Goal: Information Seeking & Learning: Compare options

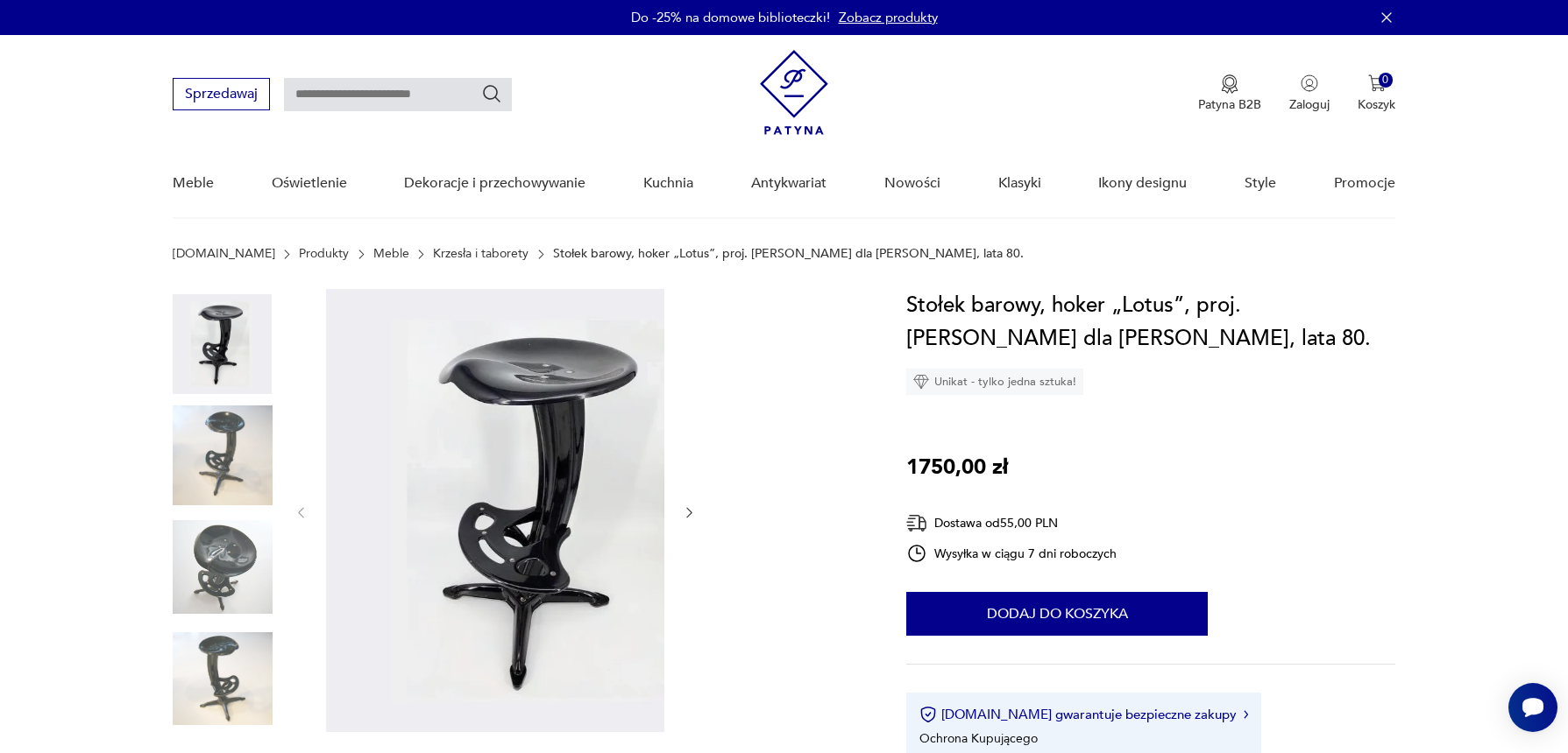
click at [262, 490] on img at bounding box center [222, 455] width 100 height 100
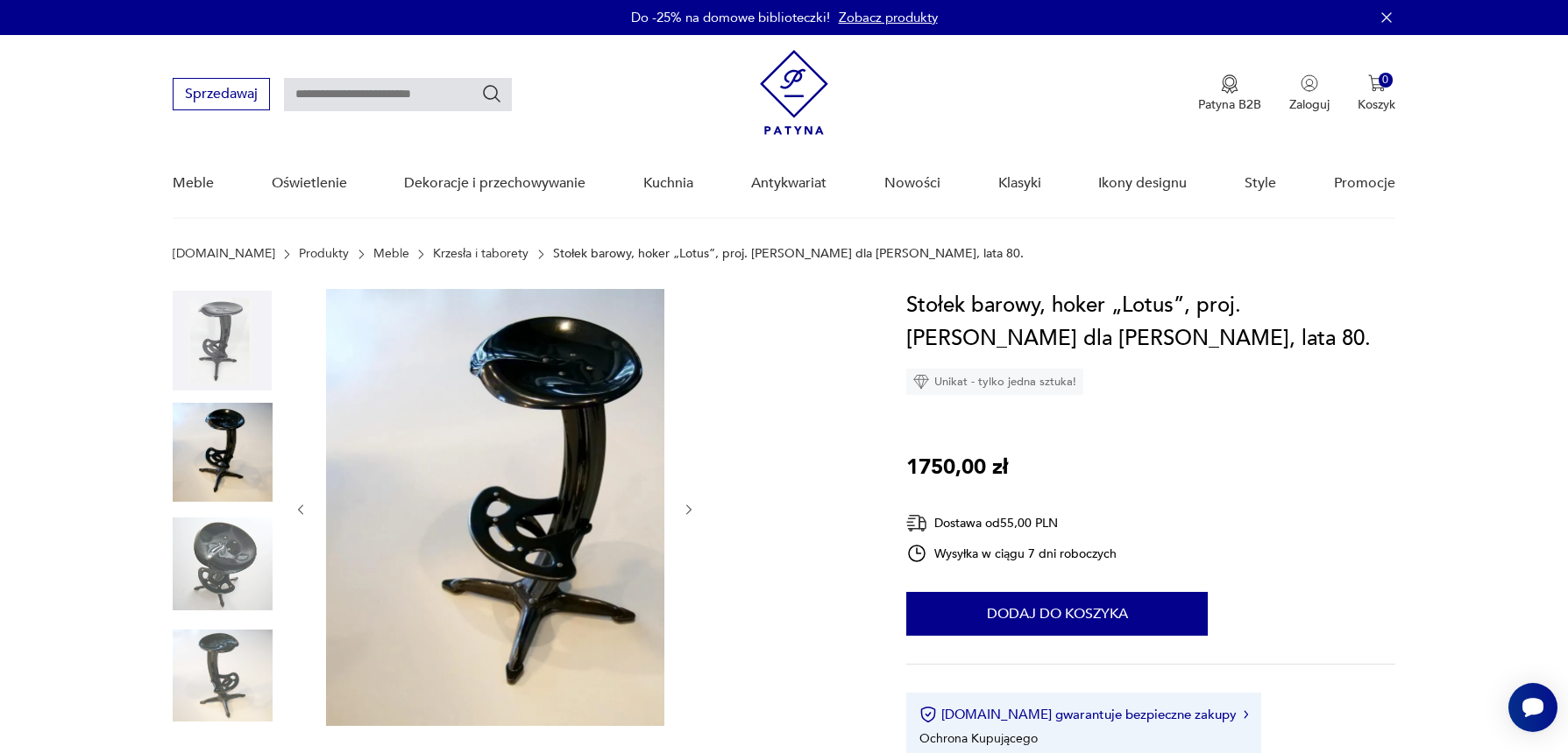
click at [263, 684] on img at bounding box center [222, 676] width 100 height 100
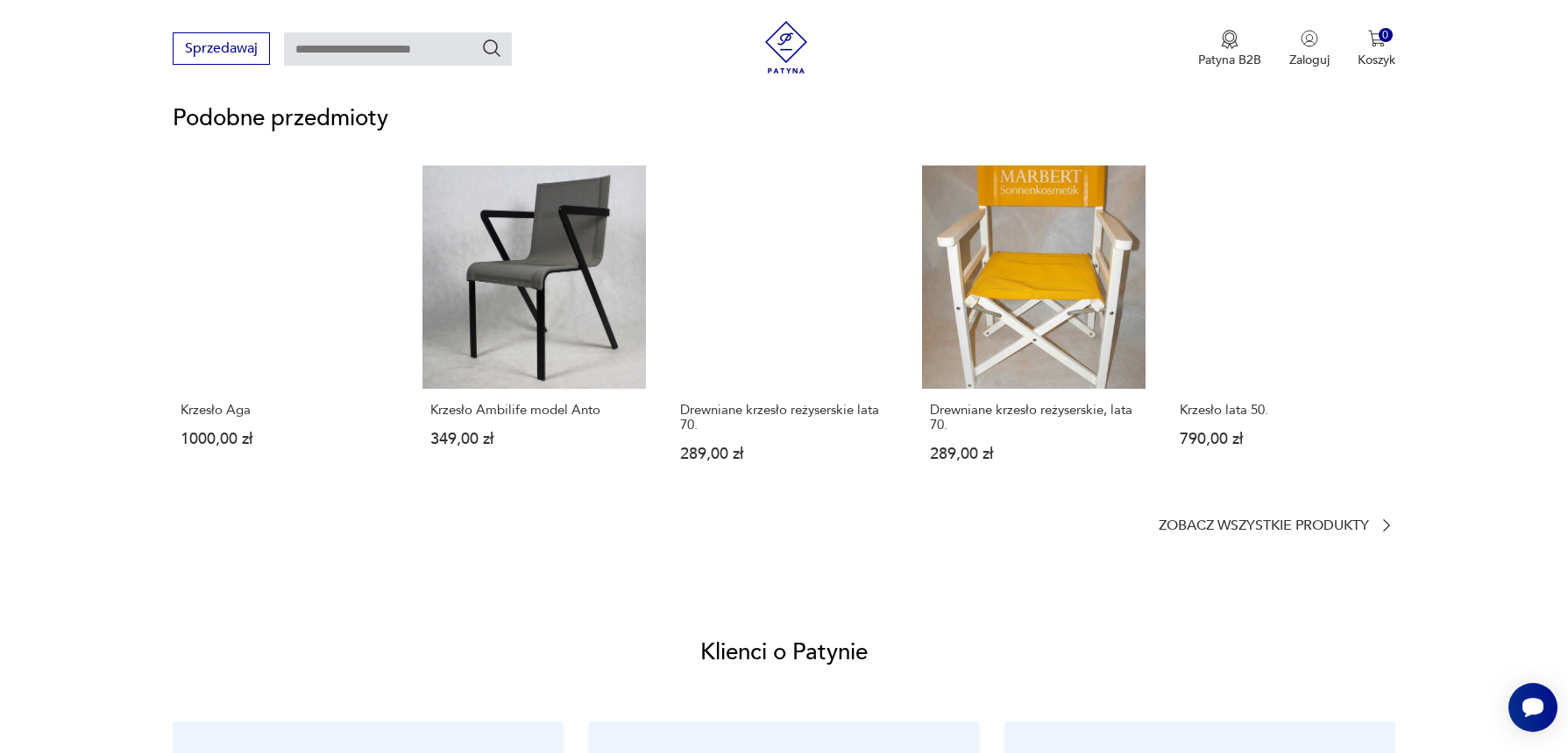
scroll to position [1362, 0]
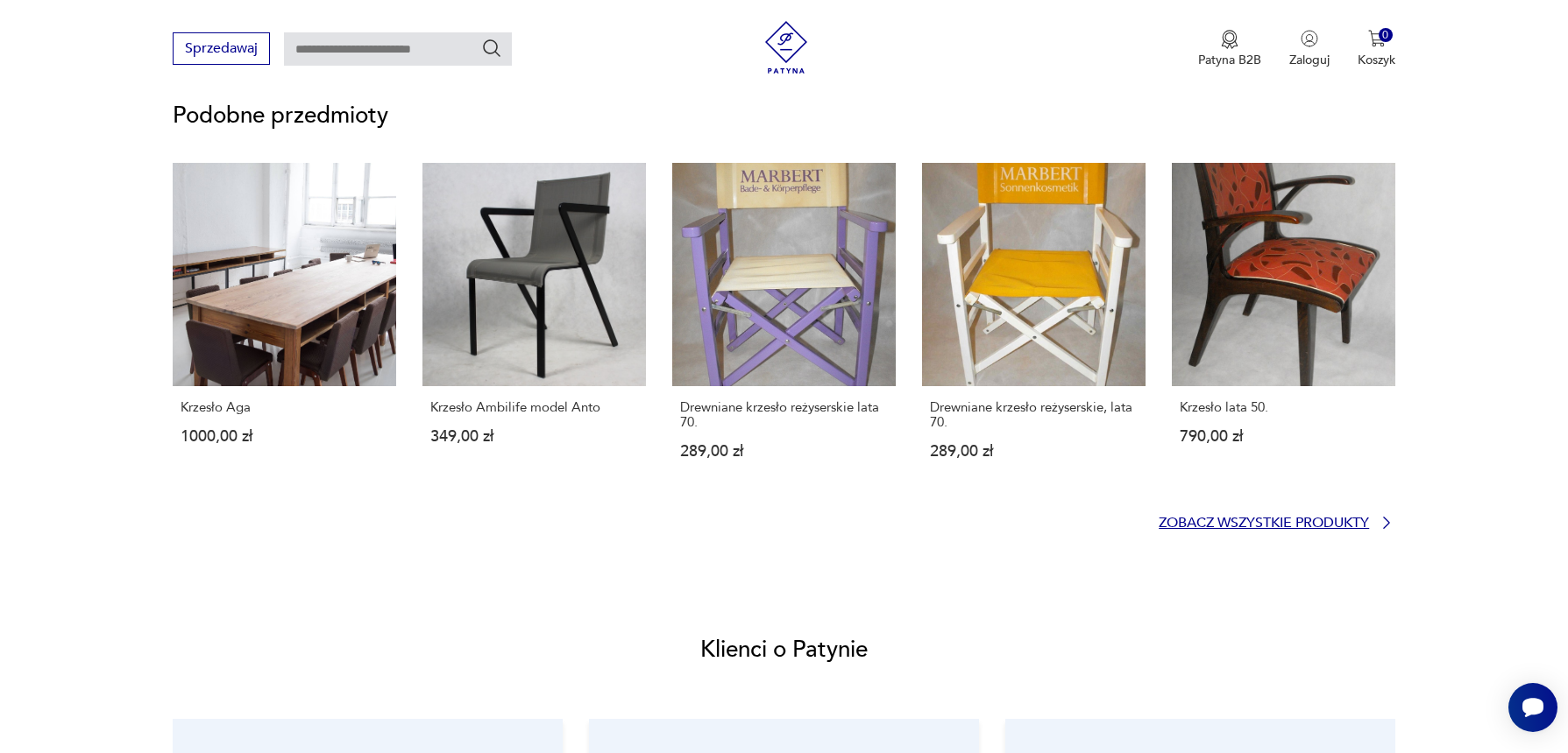
click at [1209, 529] on p "Zobacz wszystkie produkty" at bounding box center [1264, 523] width 210 height 11
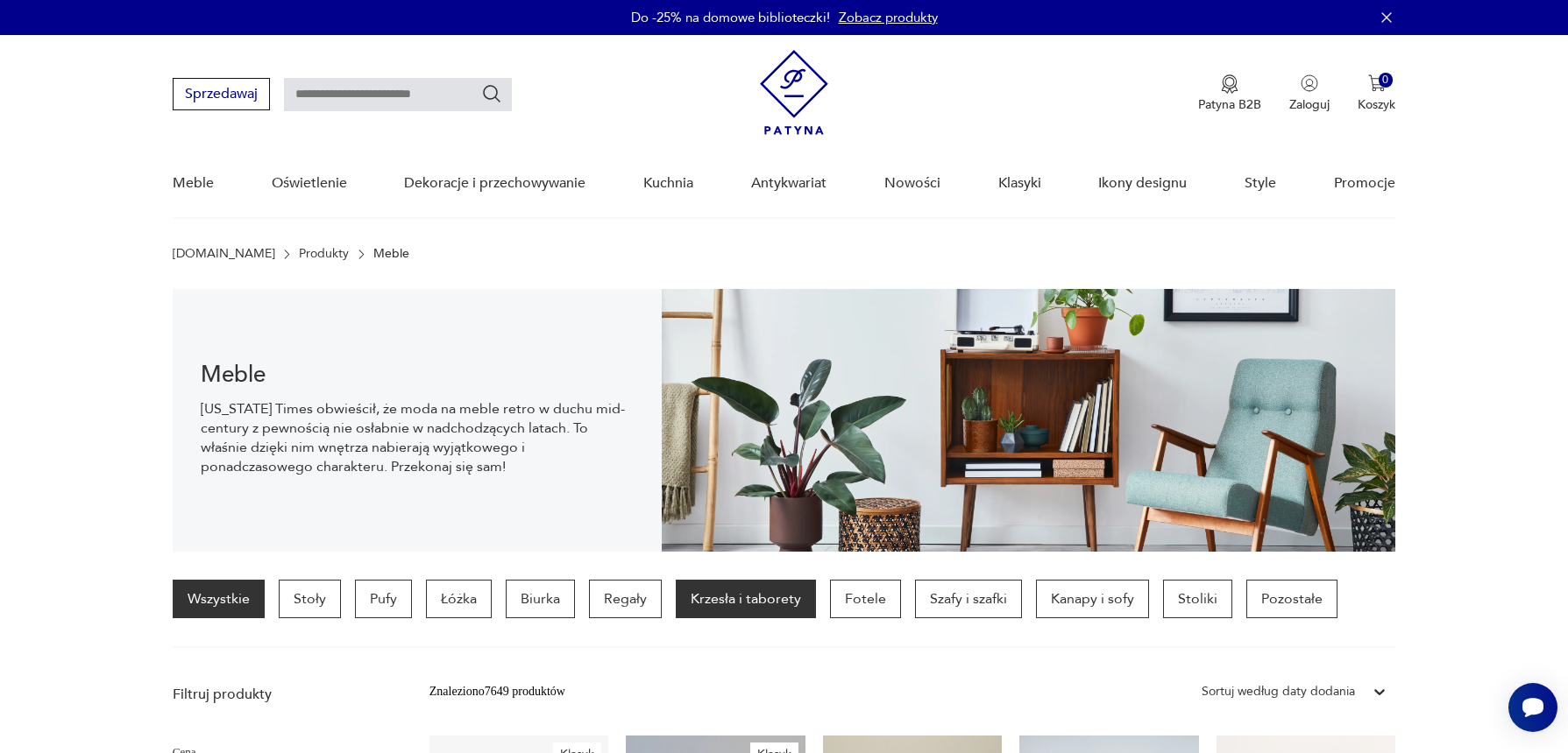
click at [816, 618] on p "Krzesła i taborety" at bounding box center [745, 598] width 140 height 39
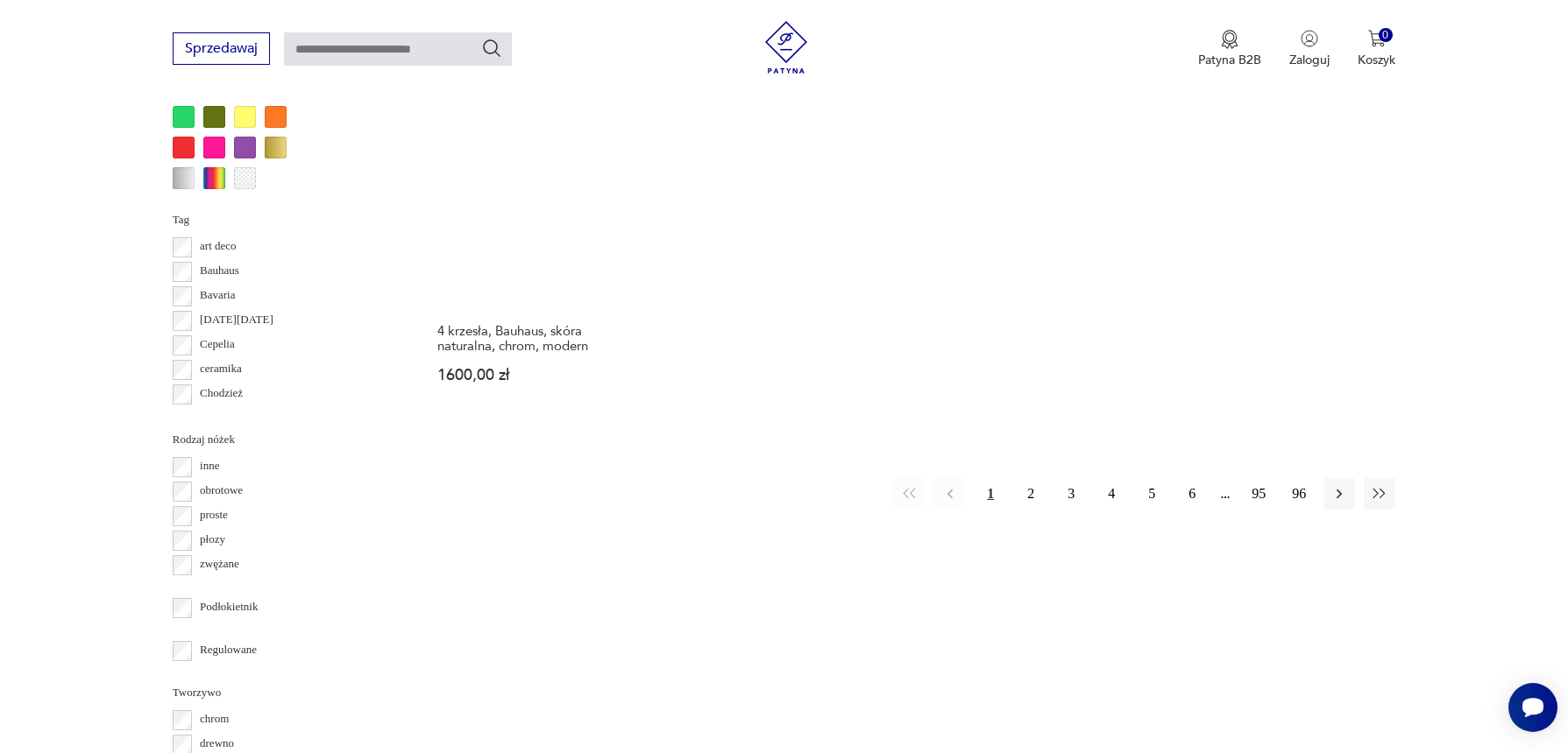
scroll to position [2149, 0]
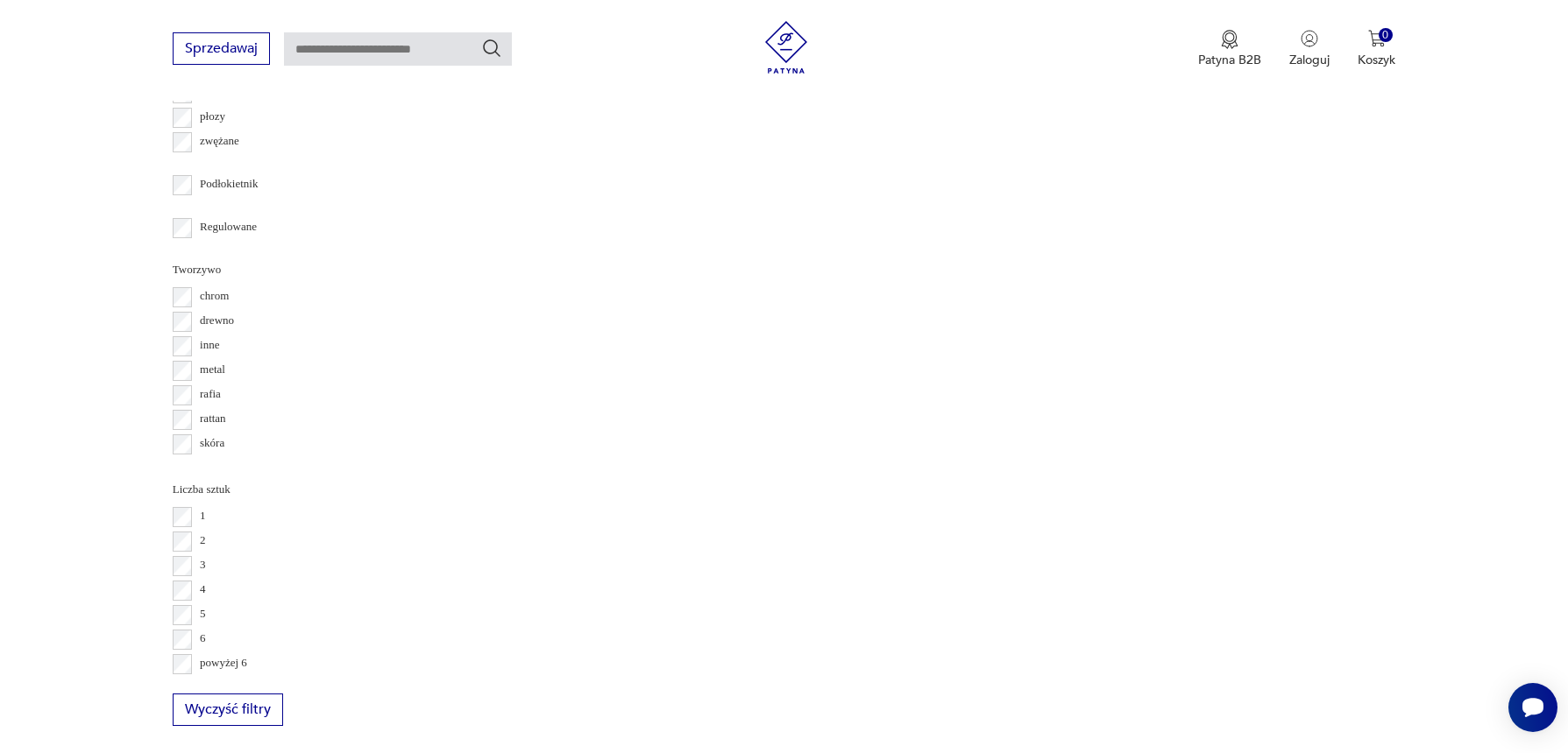
click at [1015, 87] on button "2" at bounding box center [1031, 71] width 32 height 32
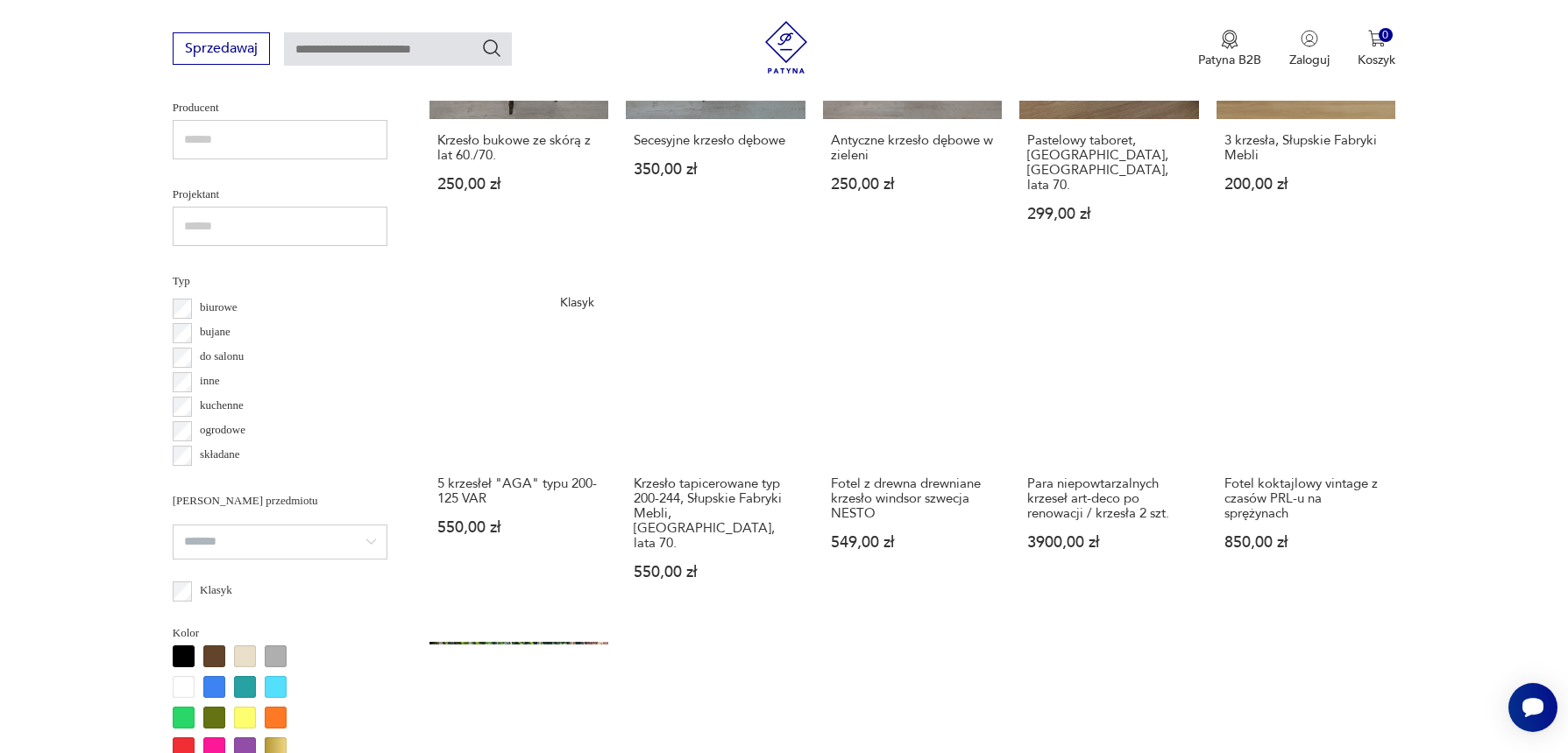
scroll to position [1101, 0]
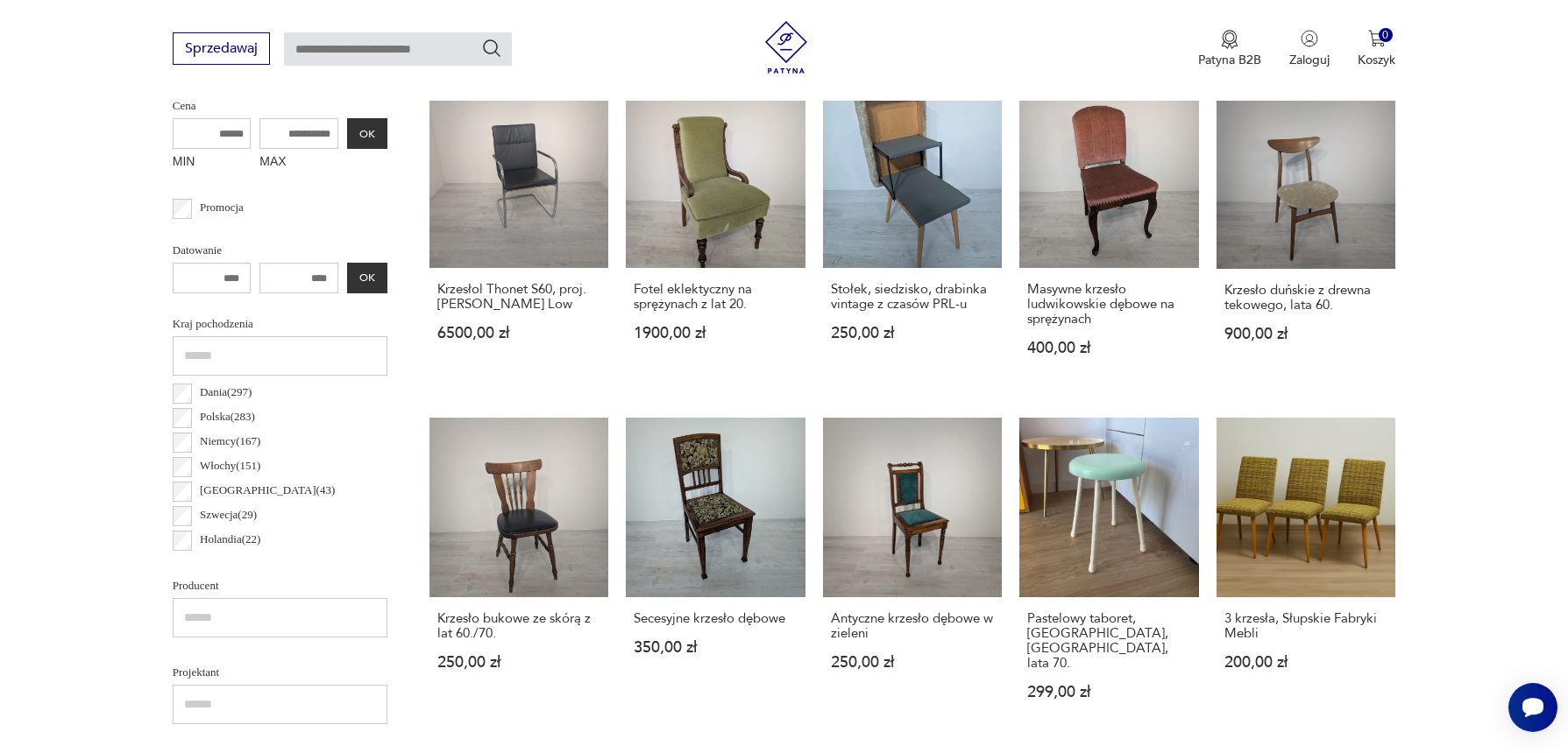
scroll to position [584, 0]
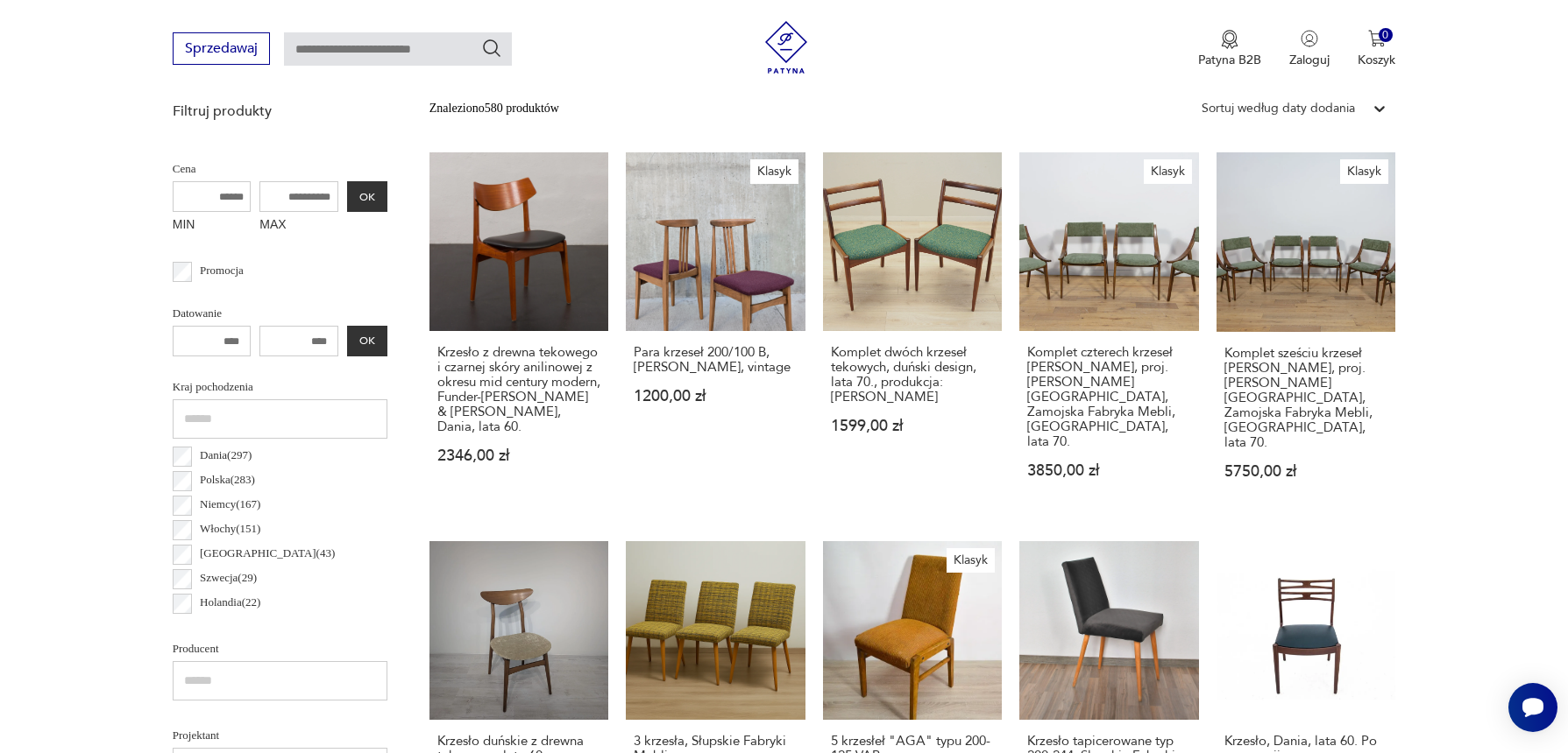
click at [338, 212] on input "MAX" at bounding box center [299, 196] width 79 height 31
type input "****"
click at [388, 212] on button "OK" at bounding box center [367, 196] width 41 height 31
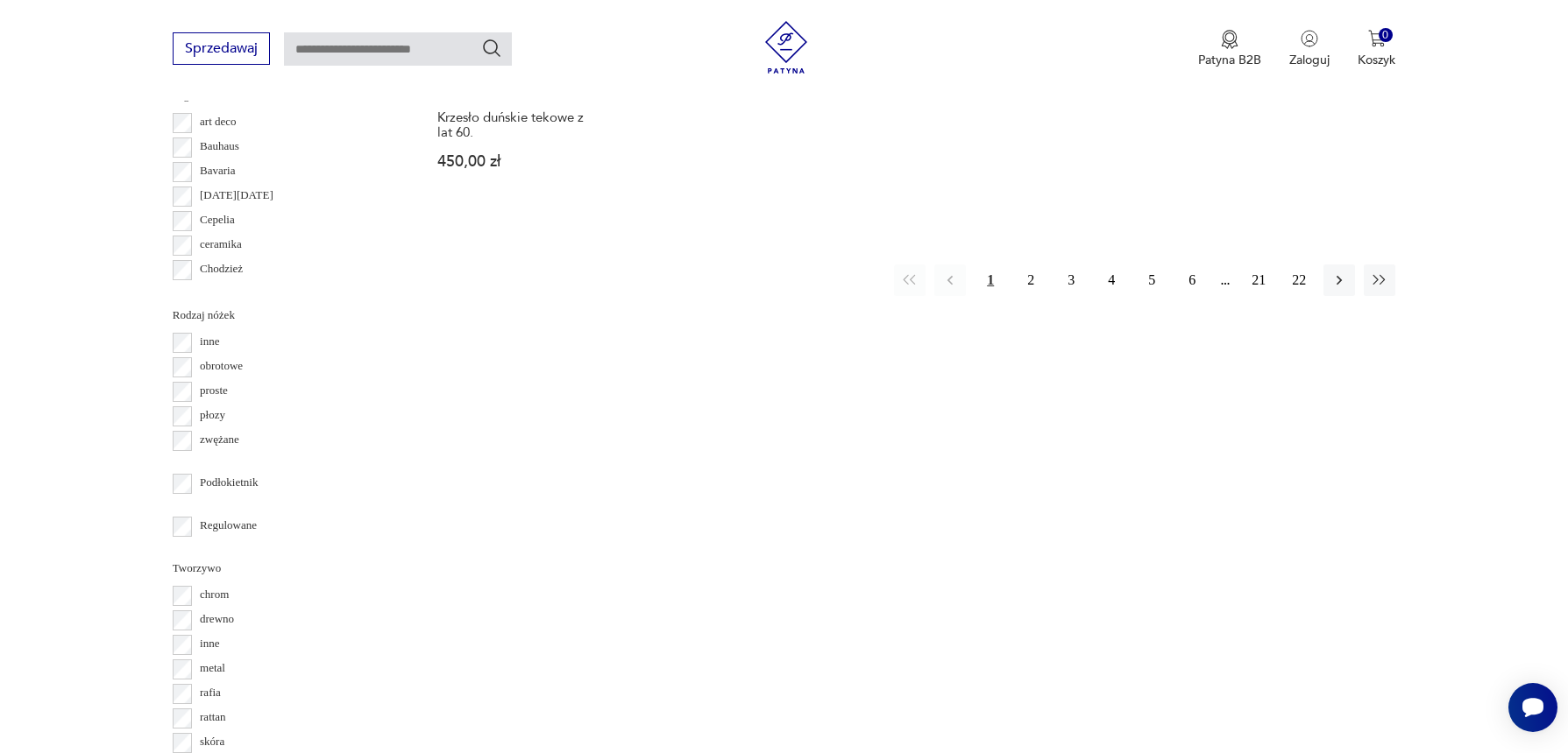
scroll to position [1870, 0]
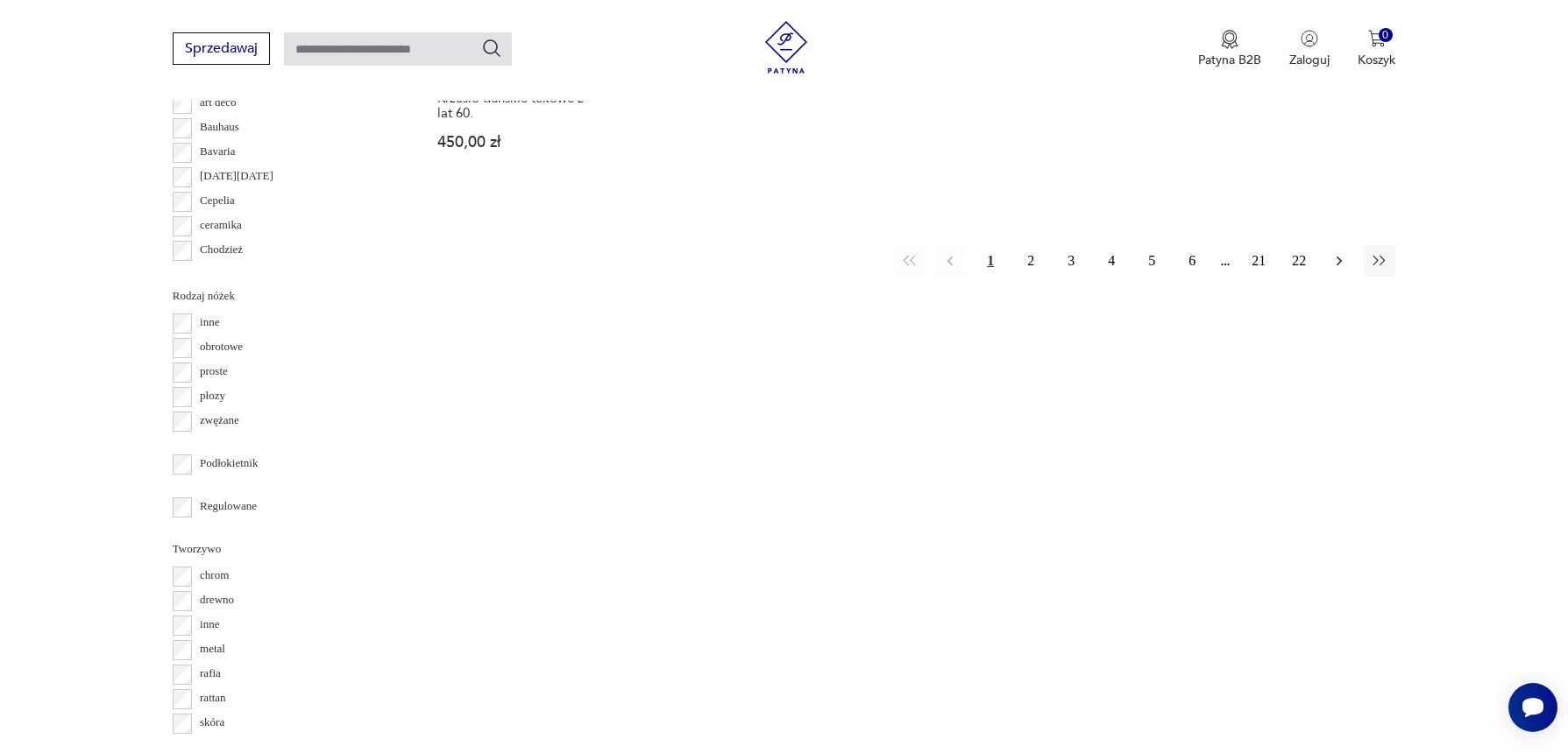
click at [1330, 269] on icon "button" at bounding box center [1339, 262] width 18 height 18
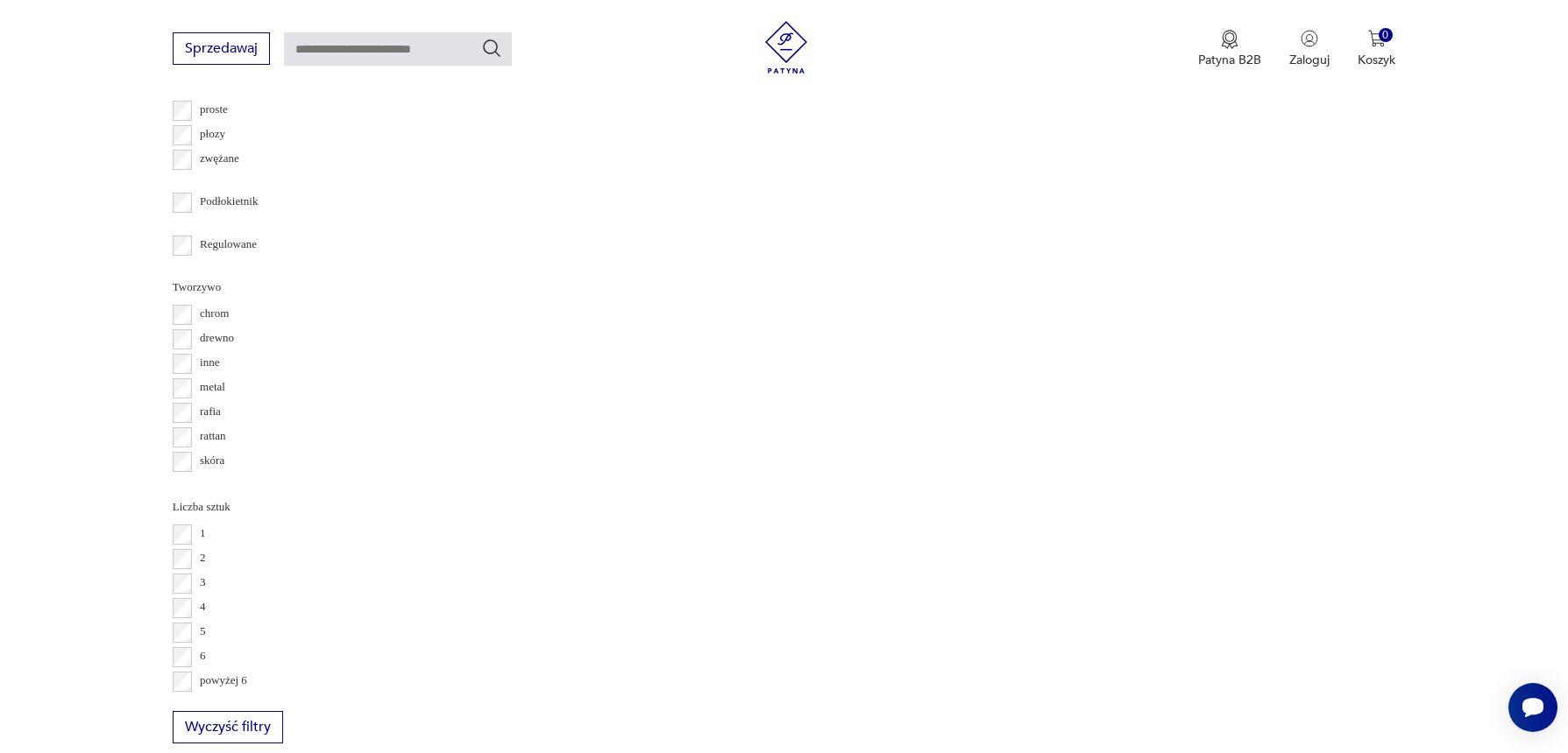
scroll to position [2175, 0]
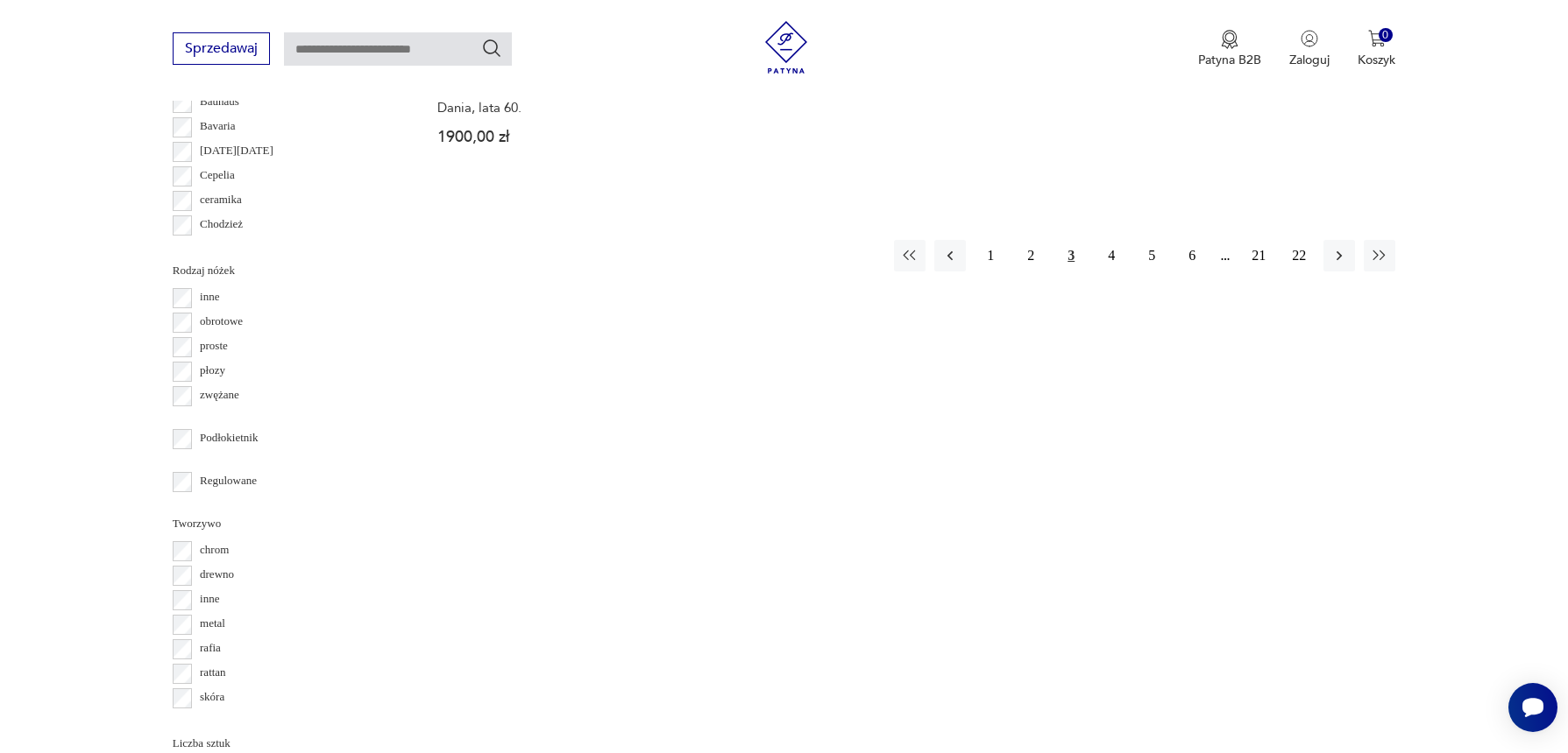
scroll to position [1907, 0]
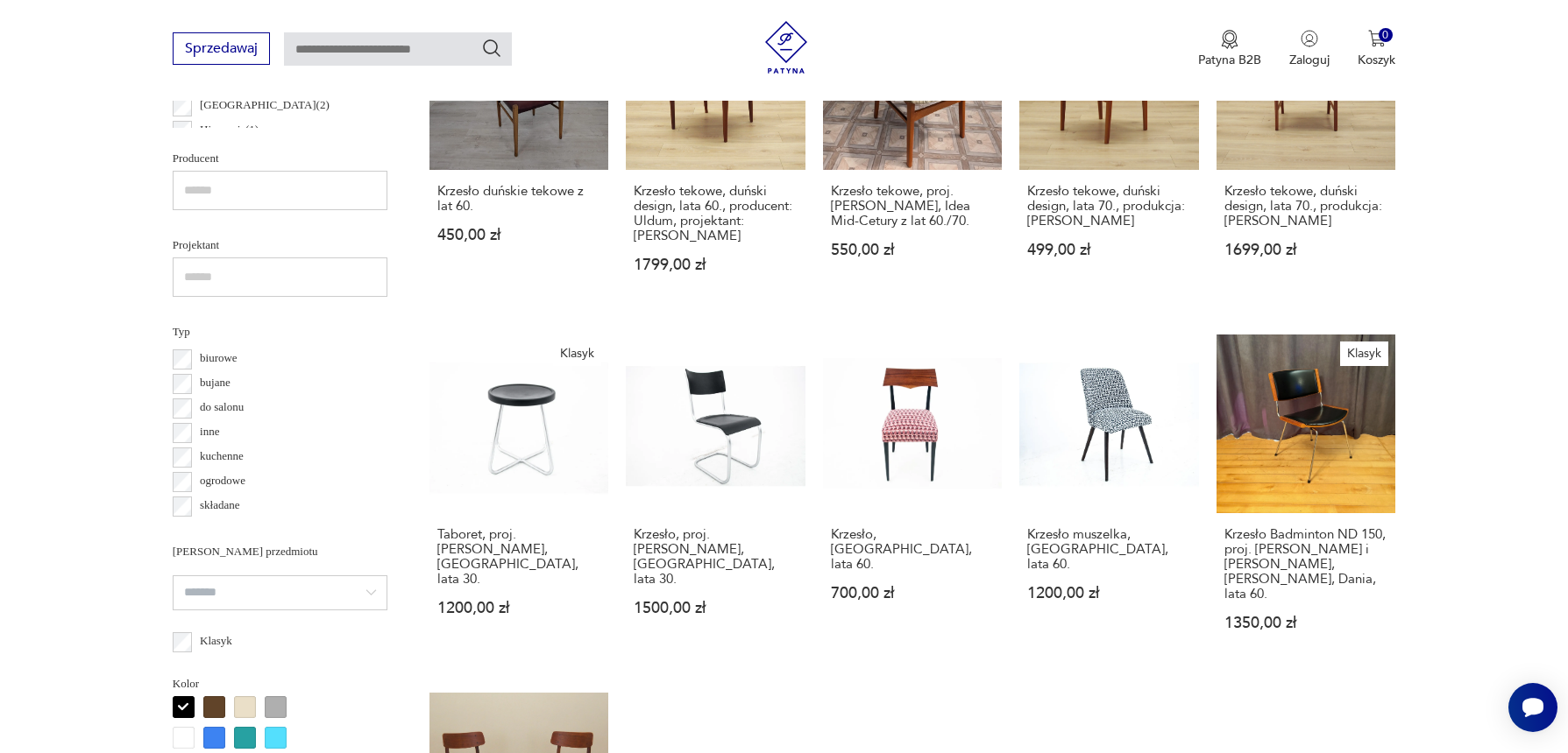
scroll to position [401, 0]
click at [262, 72] on p "Japonia ( 2 )" at bounding box center [265, 62] width 130 height 19
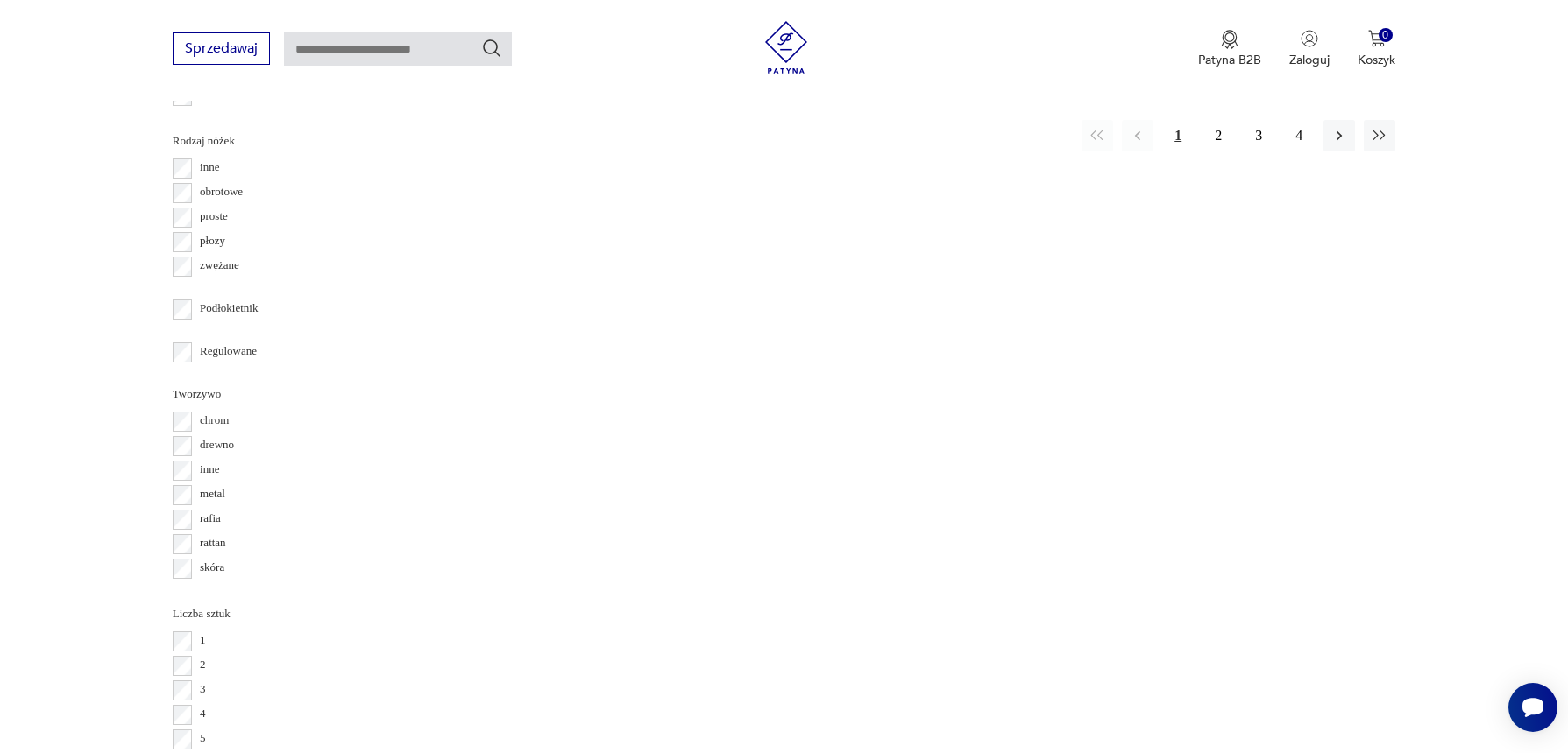
scroll to position [2019, 0]
click at [1202, 157] on button "2" at bounding box center [1218, 141] width 32 height 32
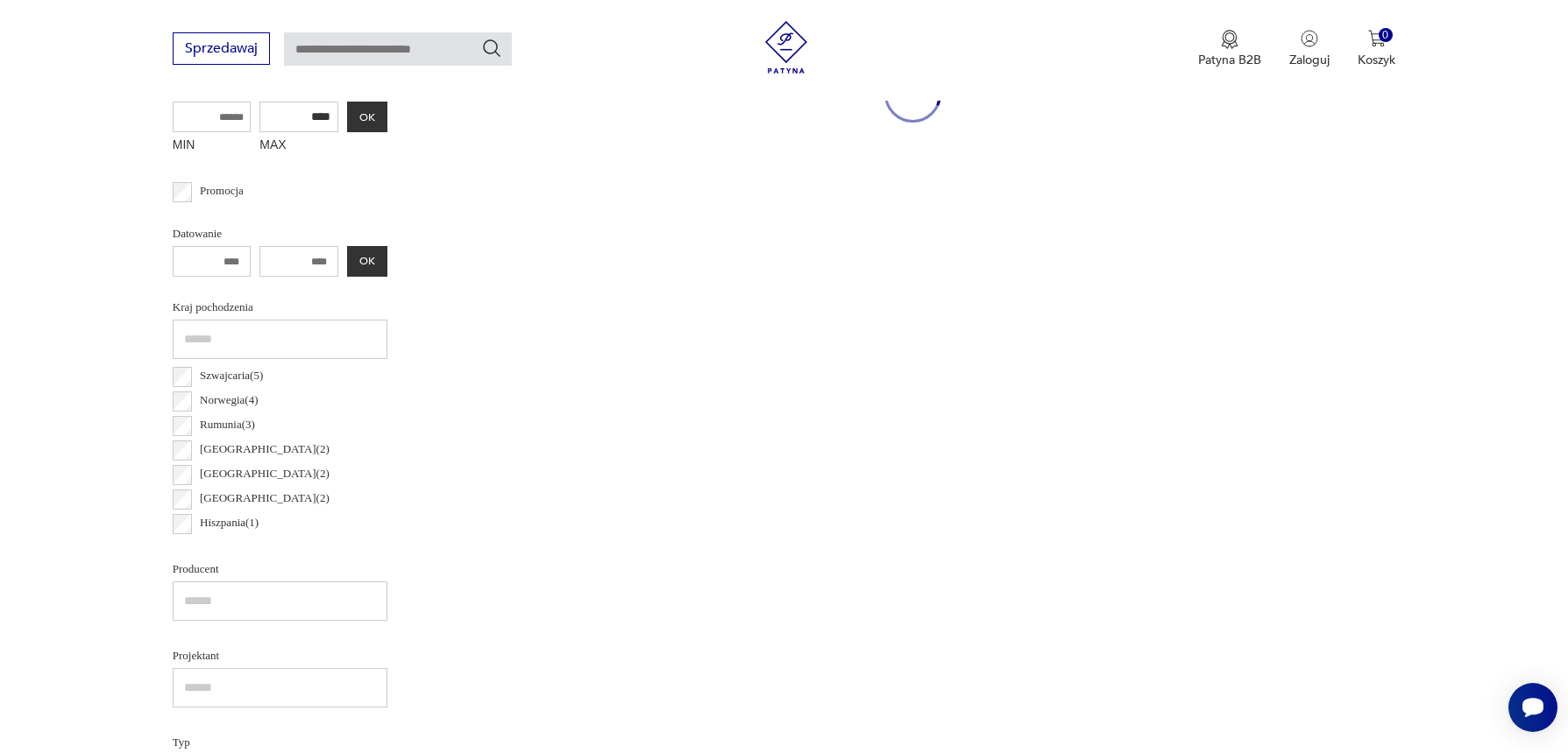
scroll to position [584, 0]
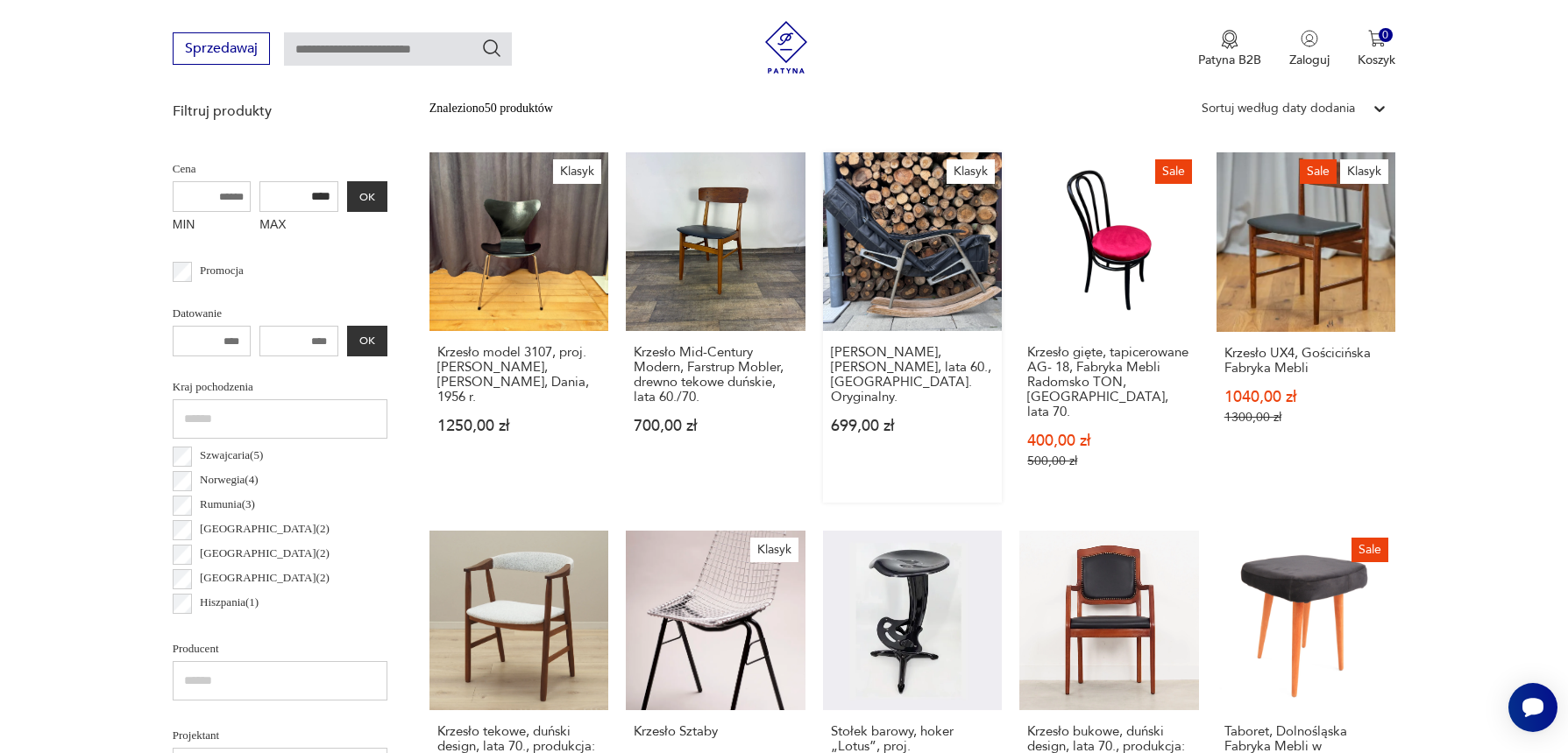
click at [1002, 459] on link "Klasyk [PERSON_NAME], [PERSON_NAME], lata 60., [GEOGRAPHIC_DATA]. Oryginalny. 6…" at bounding box center [912, 328] width 178 height 351
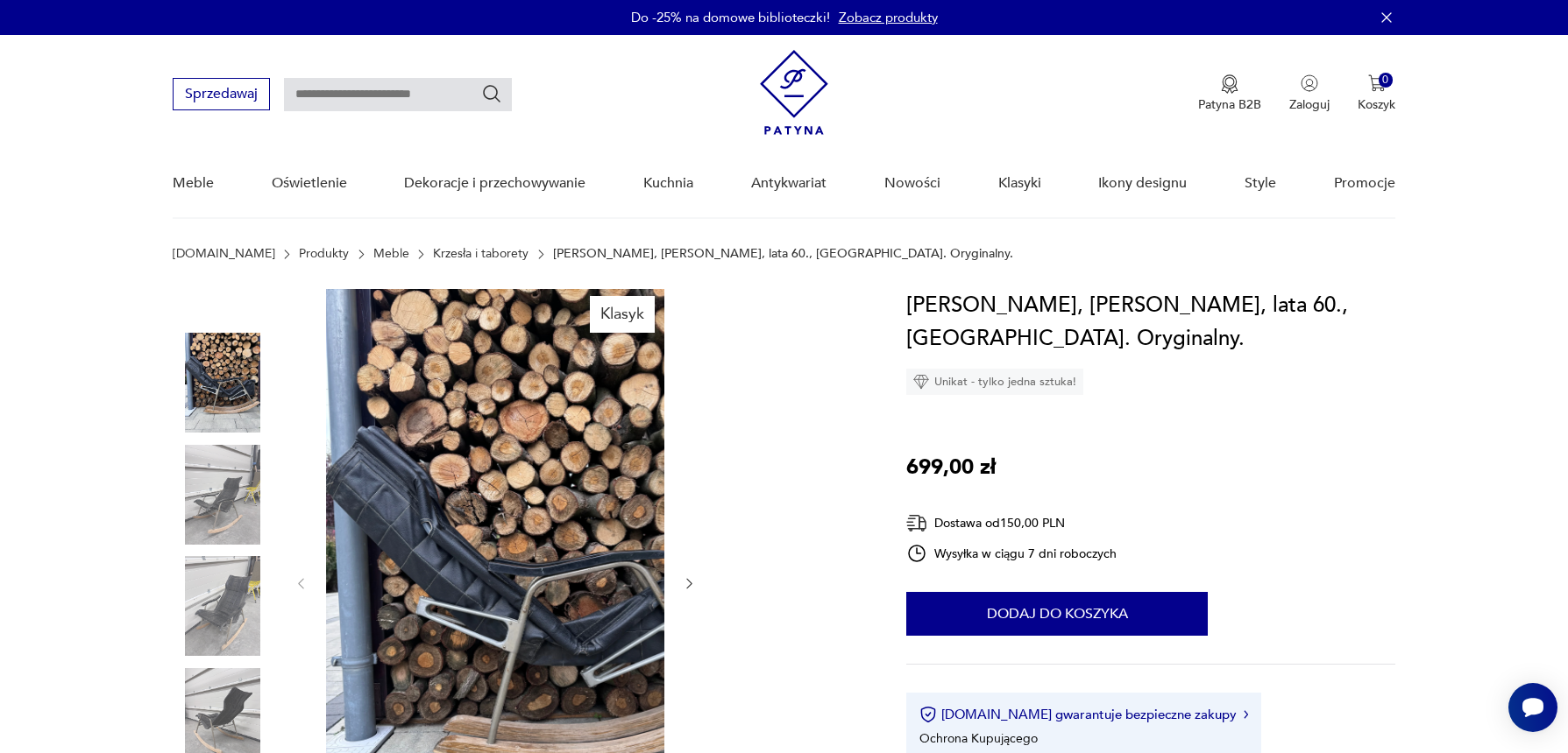
click at [270, 635] on img at bounding box center [222, 605] width 100 height 100
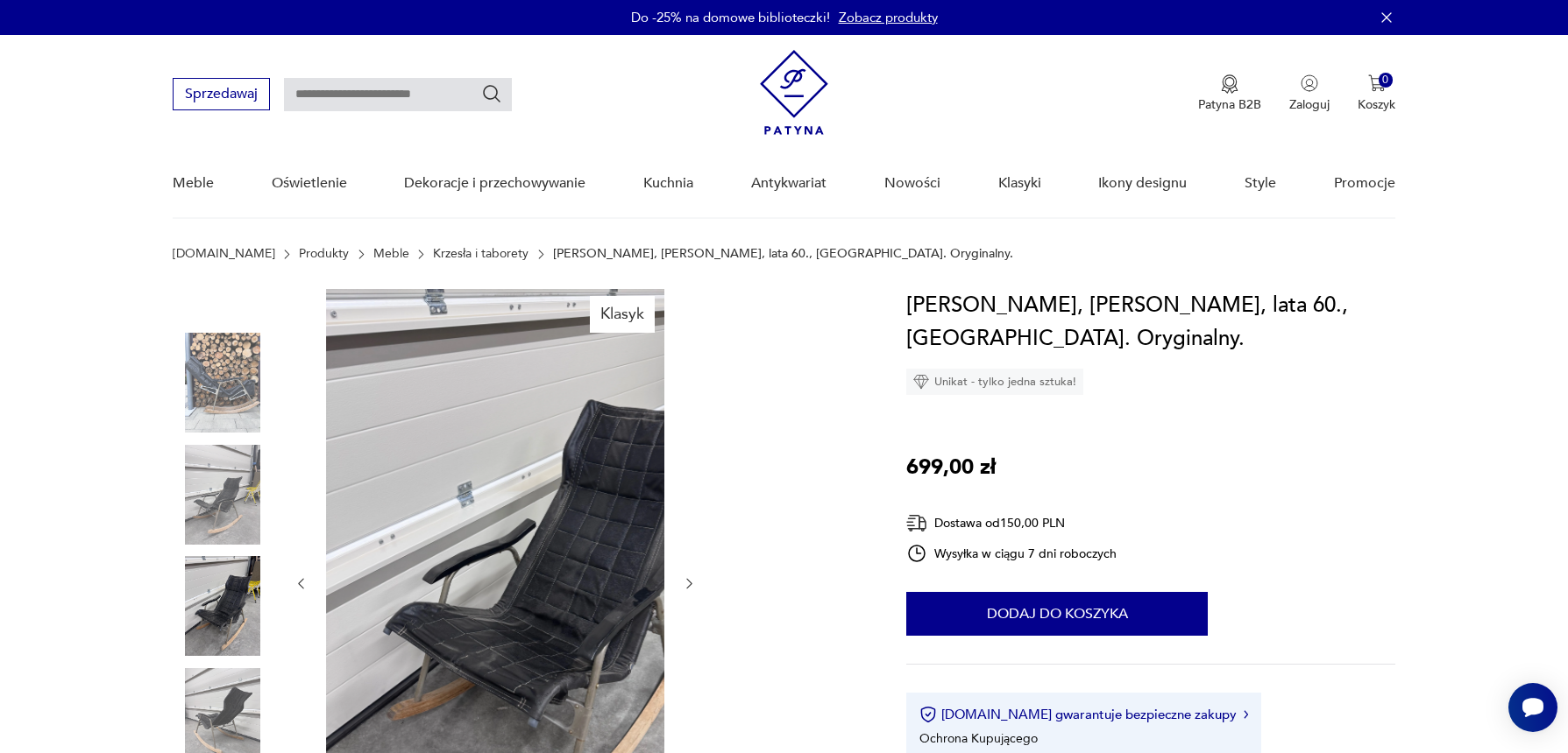
click at [257, 520] on img at bounding box center [222, 494] width 100 height 100
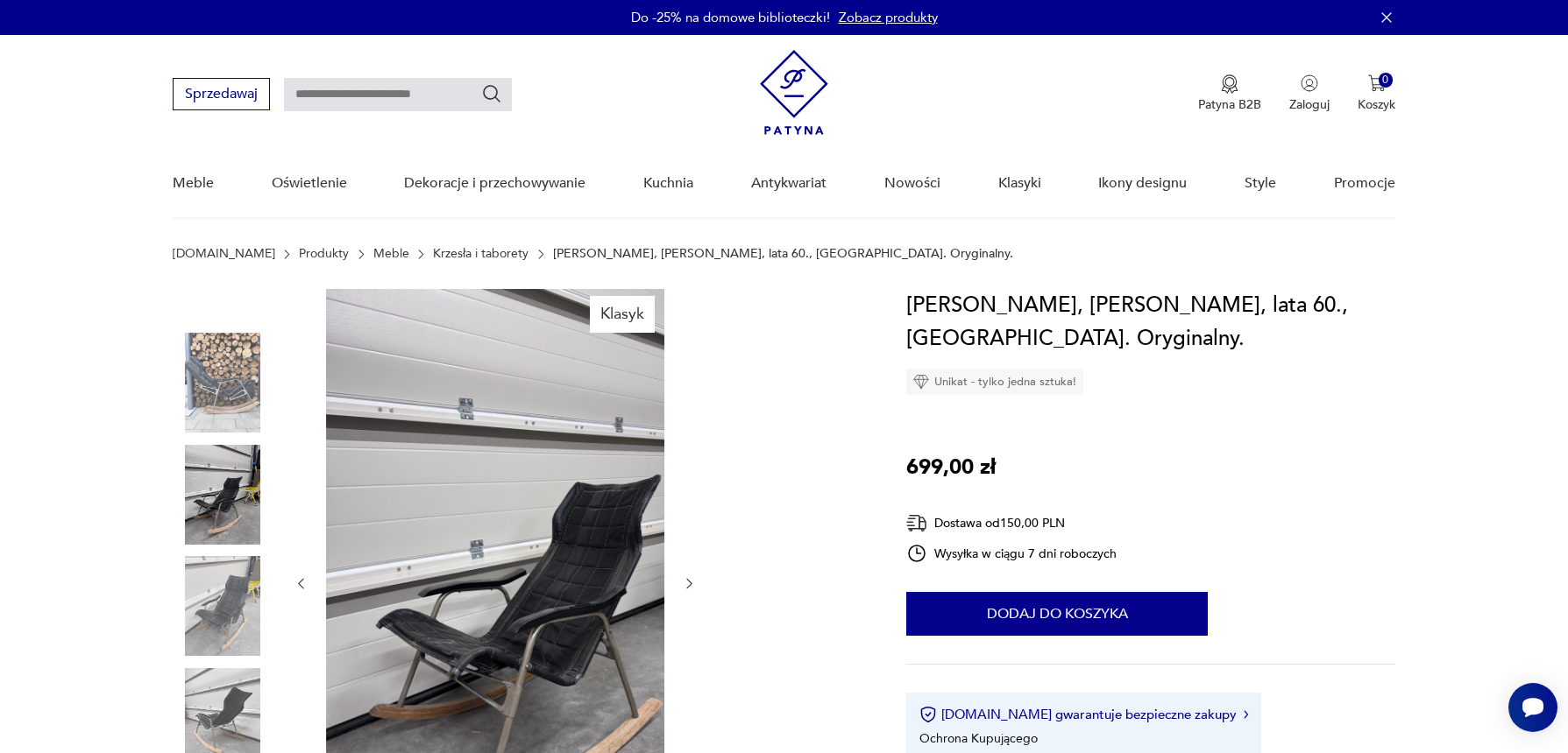
click at [267, 733] on img at bounding box center [222, 718] width 100 height 100
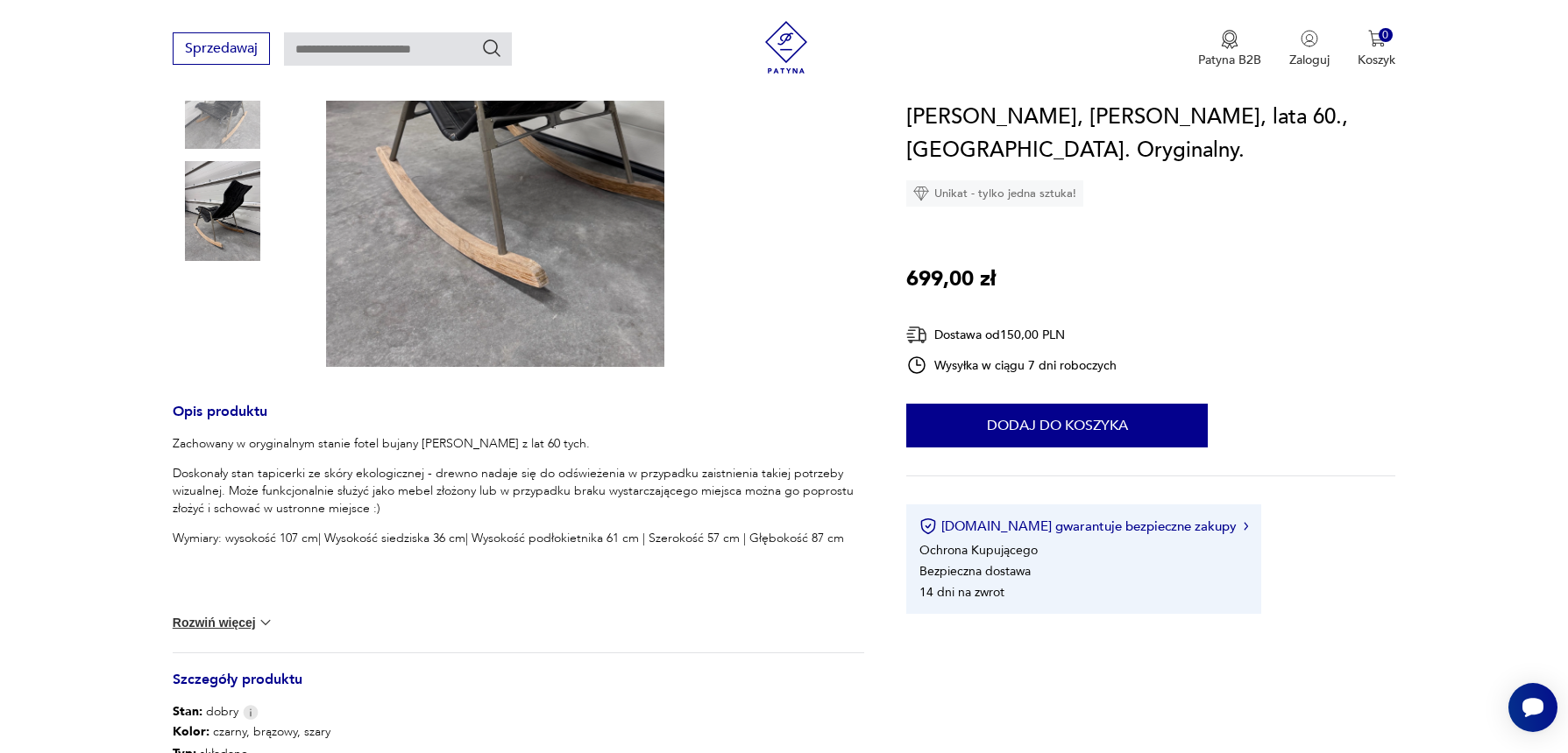
scroll to position [296, 0]
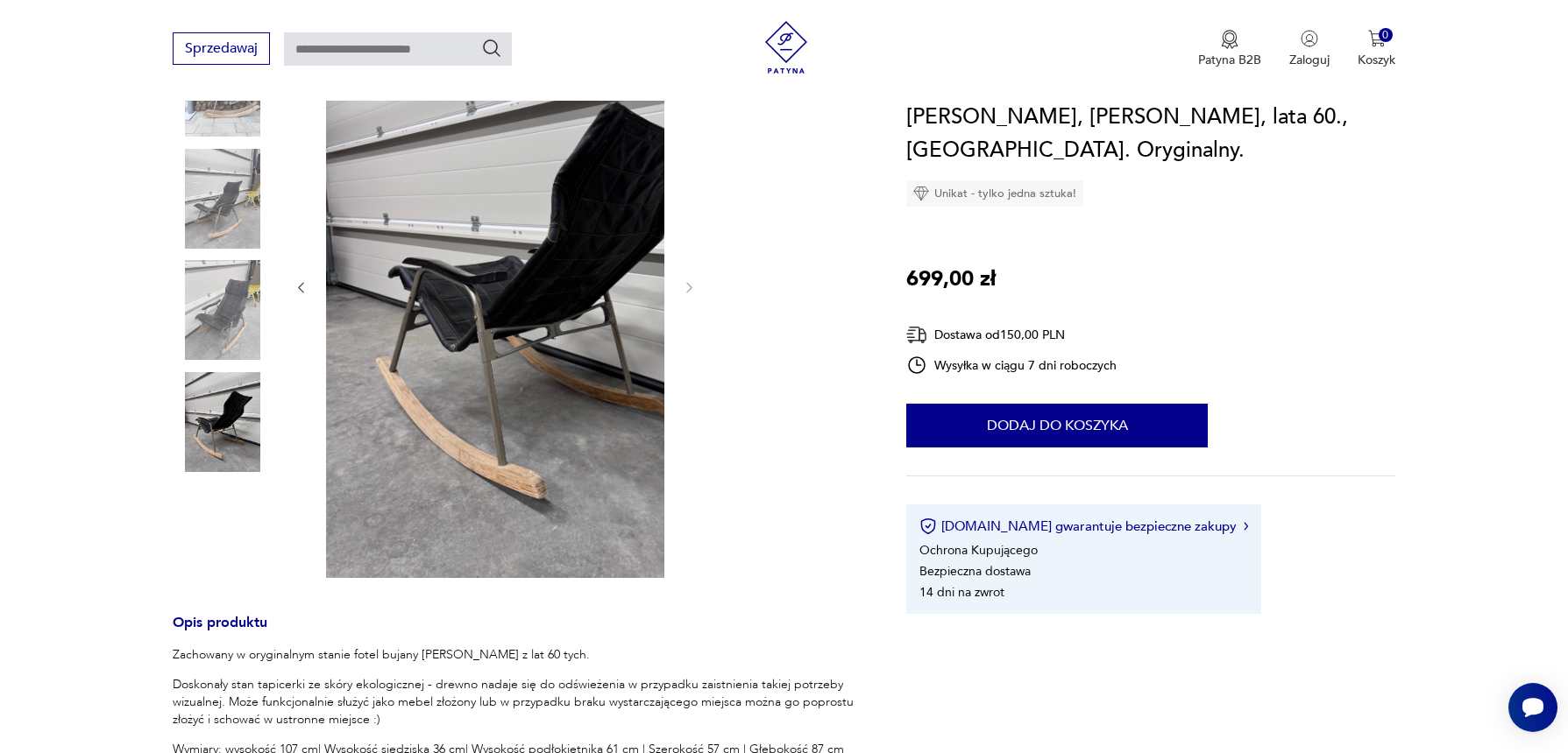
click at [244, 355] on img at bounding box center [222, 310] width 100 height 100
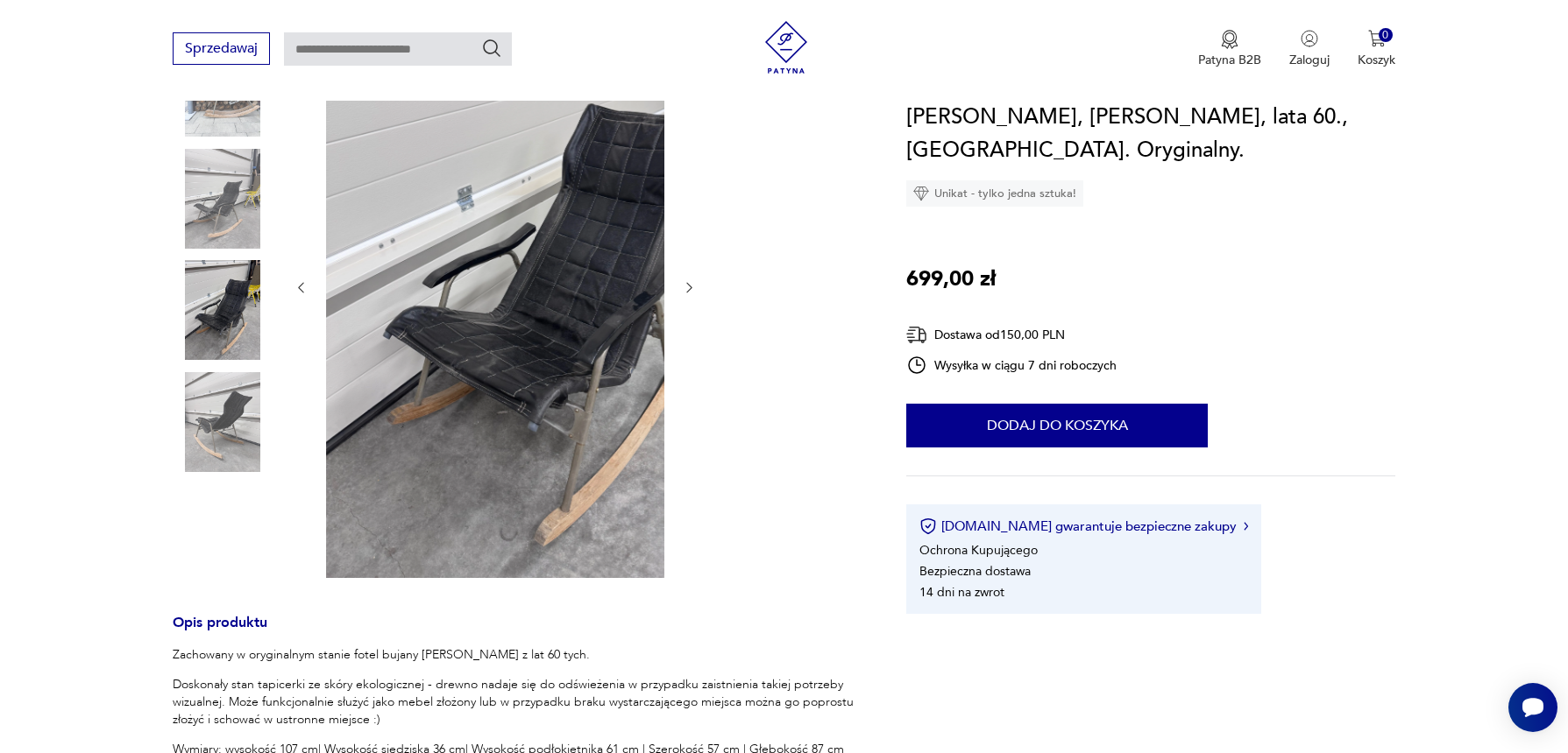
click at [637, 396] on img at bounding box center [545, 285] width 439 height 586
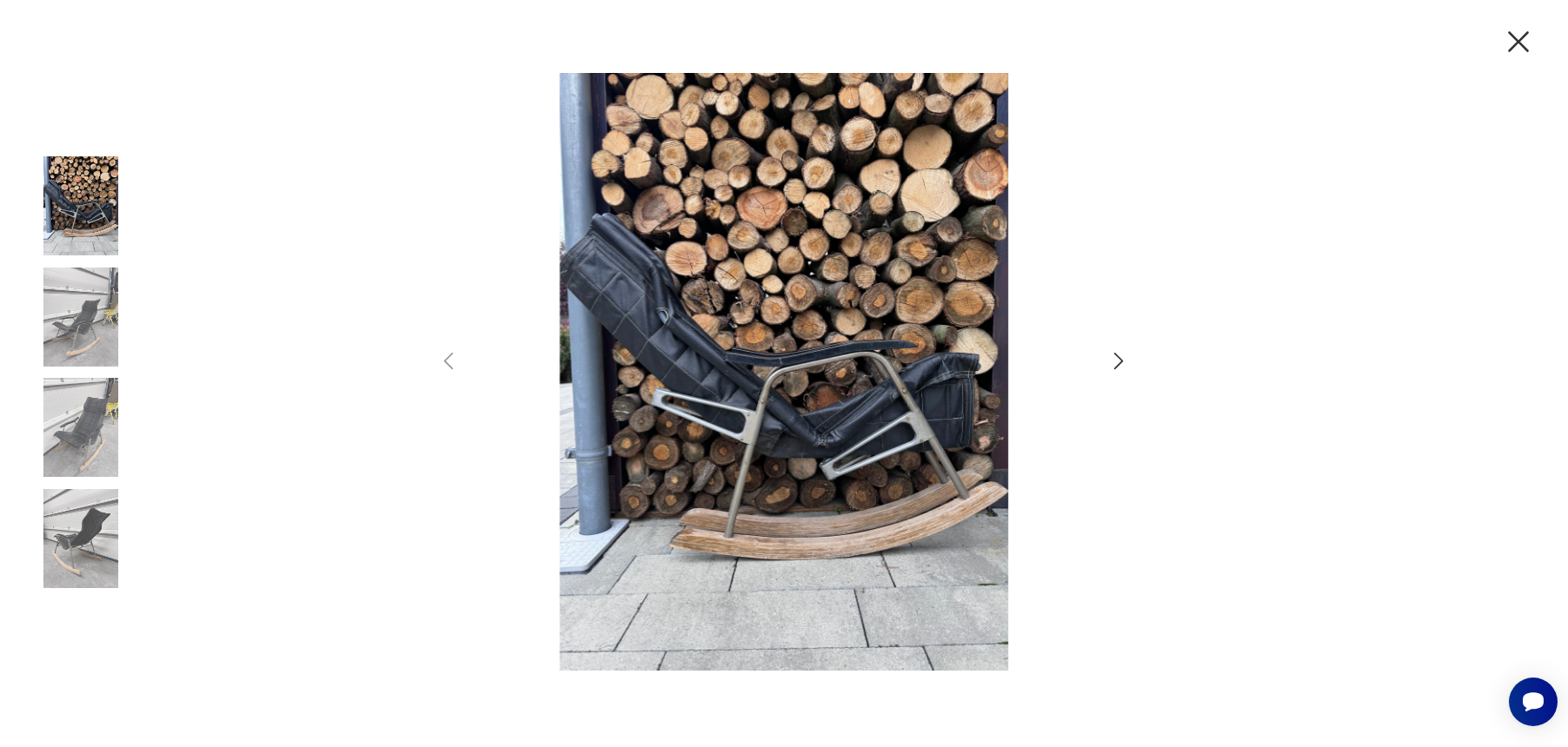
click at [82, 434] on img at bounding box center [81, 428] width 99 height 99
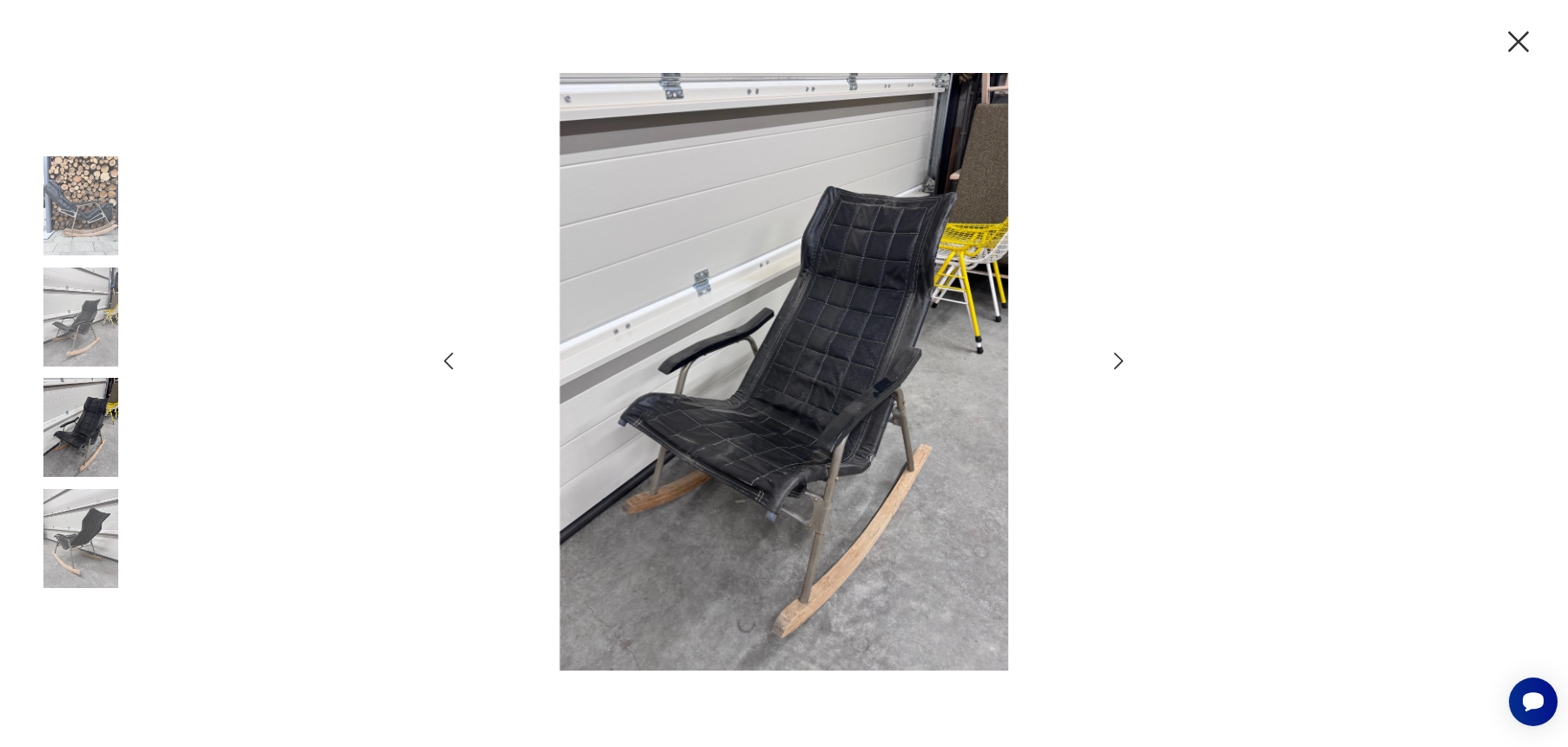
click at [899, 509] on img at bounding box center [784, 372] width 604 height 598
click at [900, 506] on img at bounding box center [784, 372] width 604 height 598
click at [900, 504] on img at bounding box center [784, 372] width 604 height 598
click at [1513, 35] on icon "button" at bounding box center [1518, 41] width 21 height 21
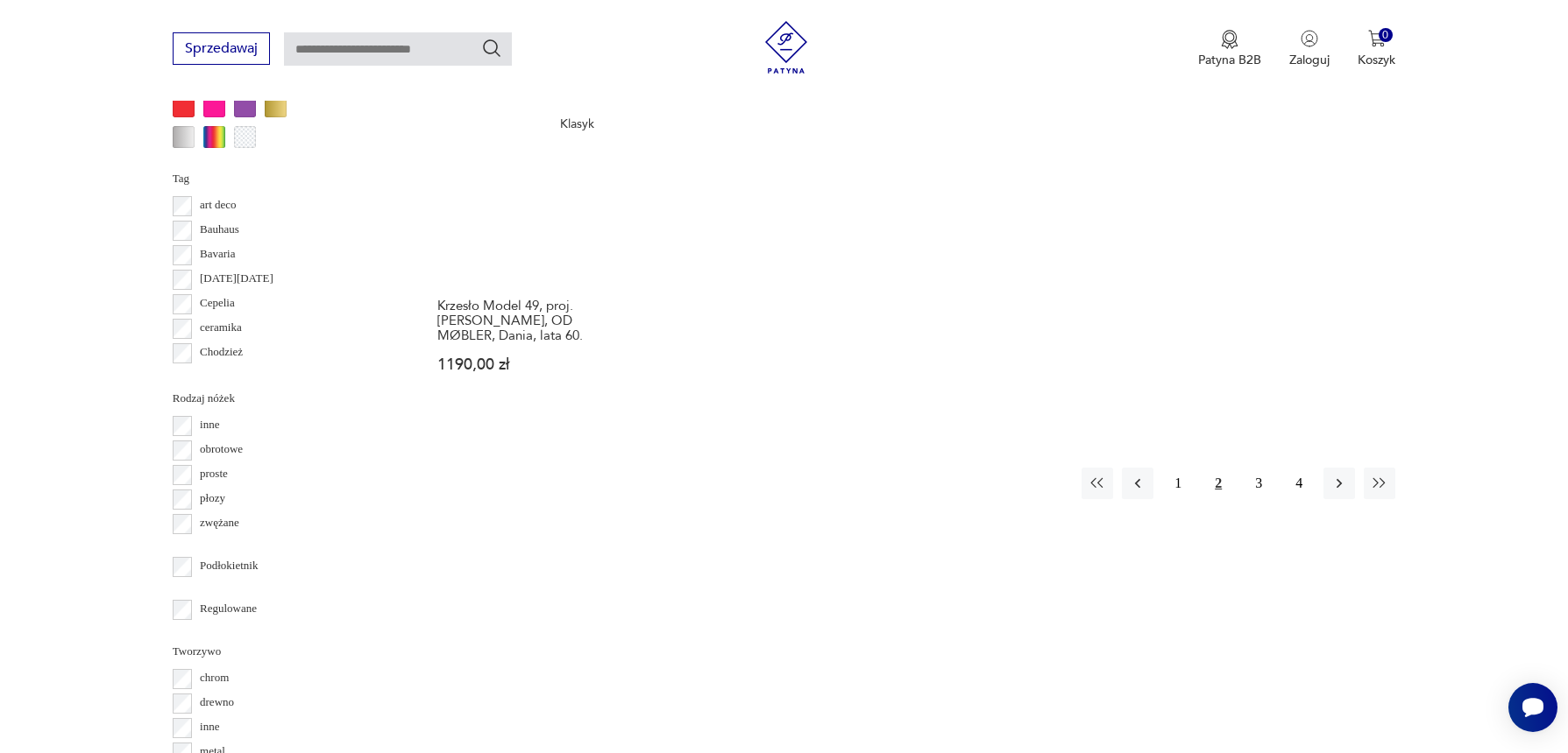
scroll to position [2090, 0]
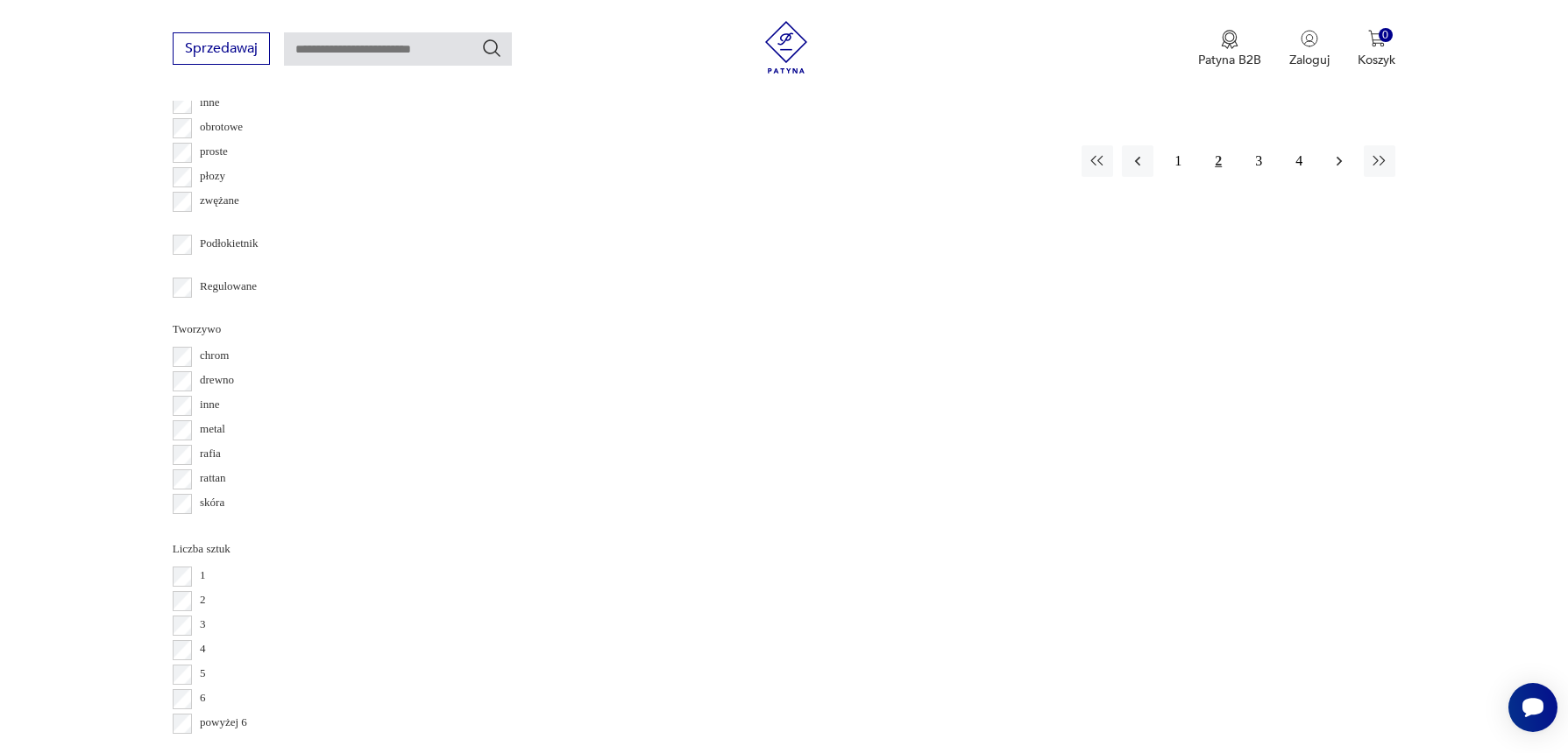
click at [1330, 170] on icon "button" at bounding box center [1339, 161] width 18 height 18
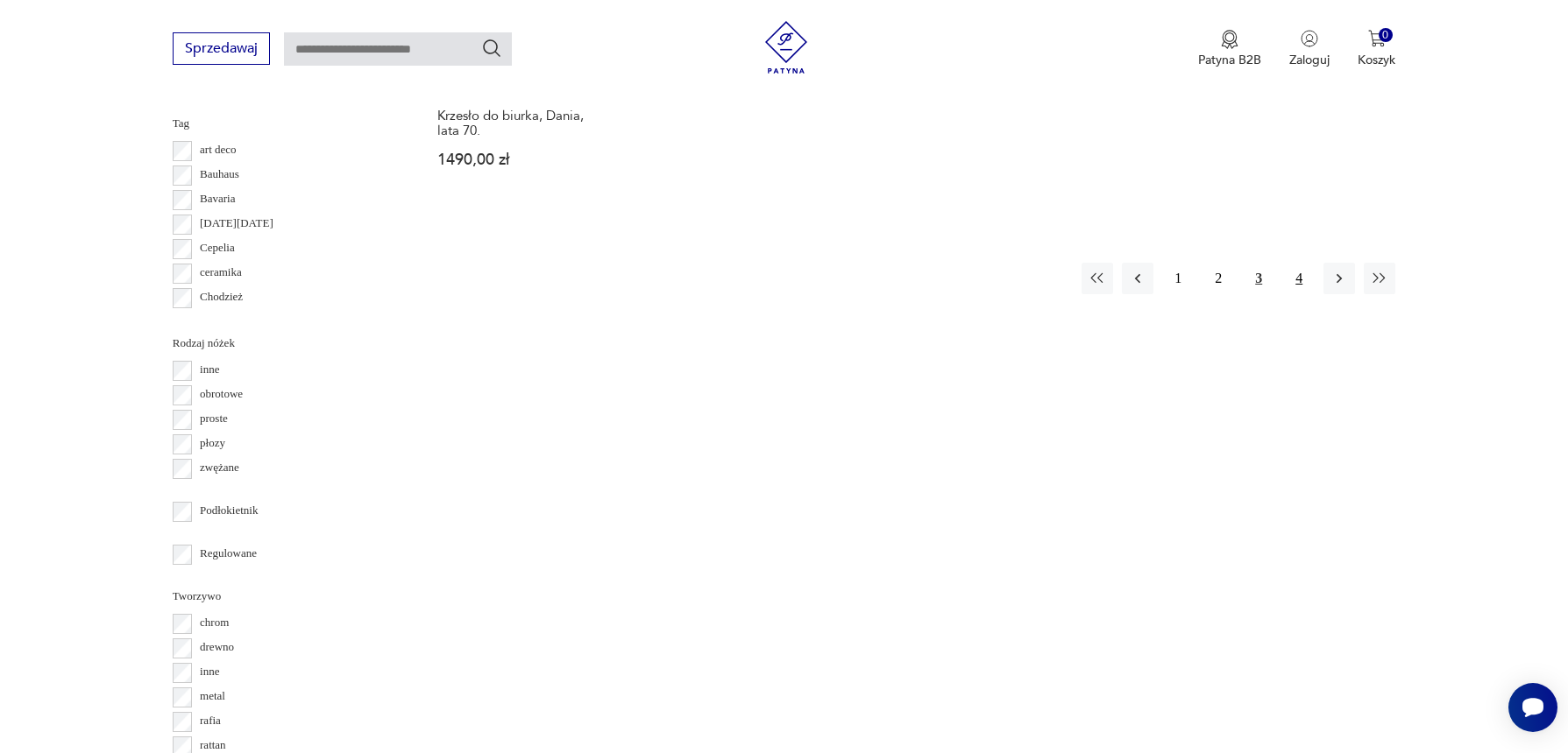
click at [1283, 294] on button "4" at bounding box center [1298, 278] width 32 height 32
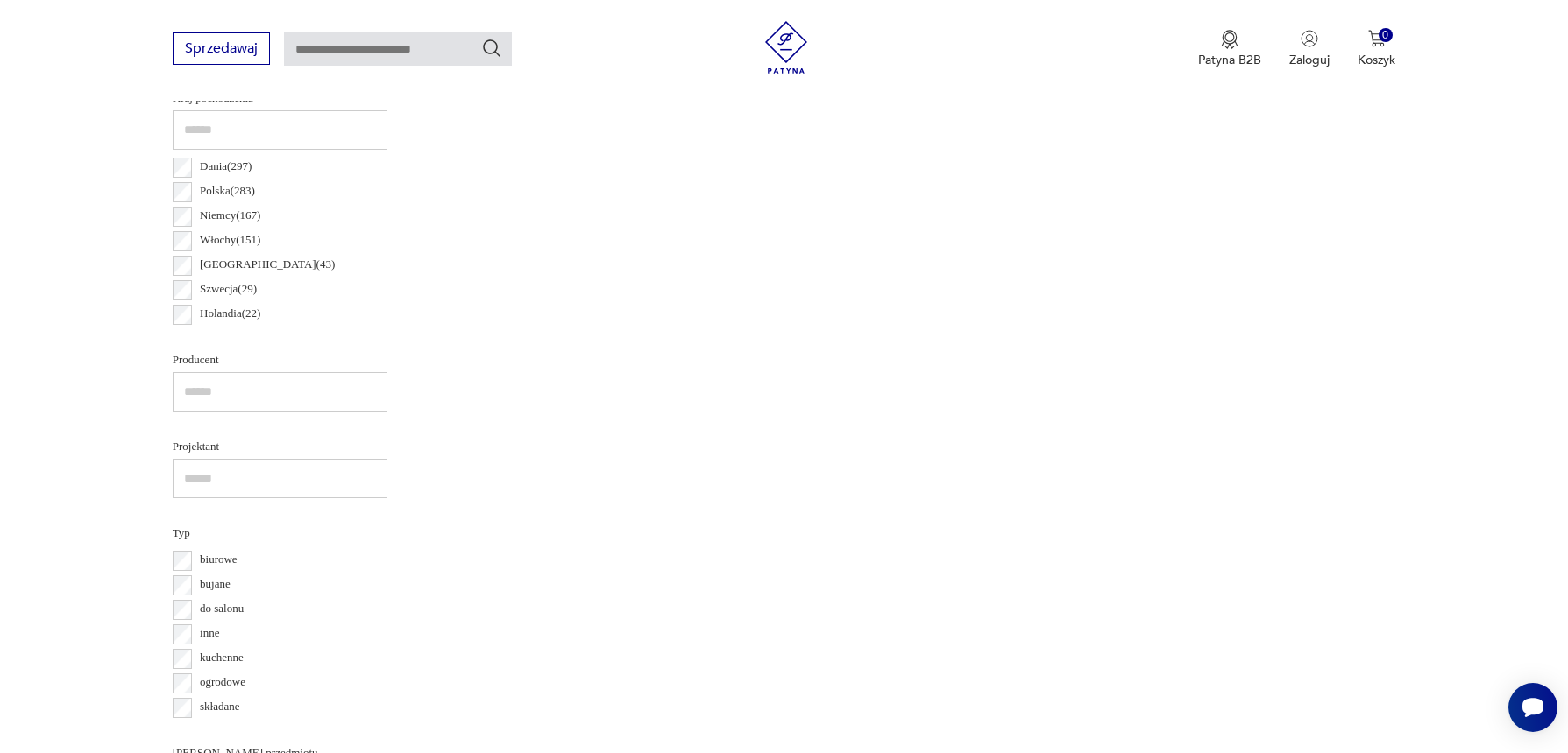
scroll to position [584, 0]
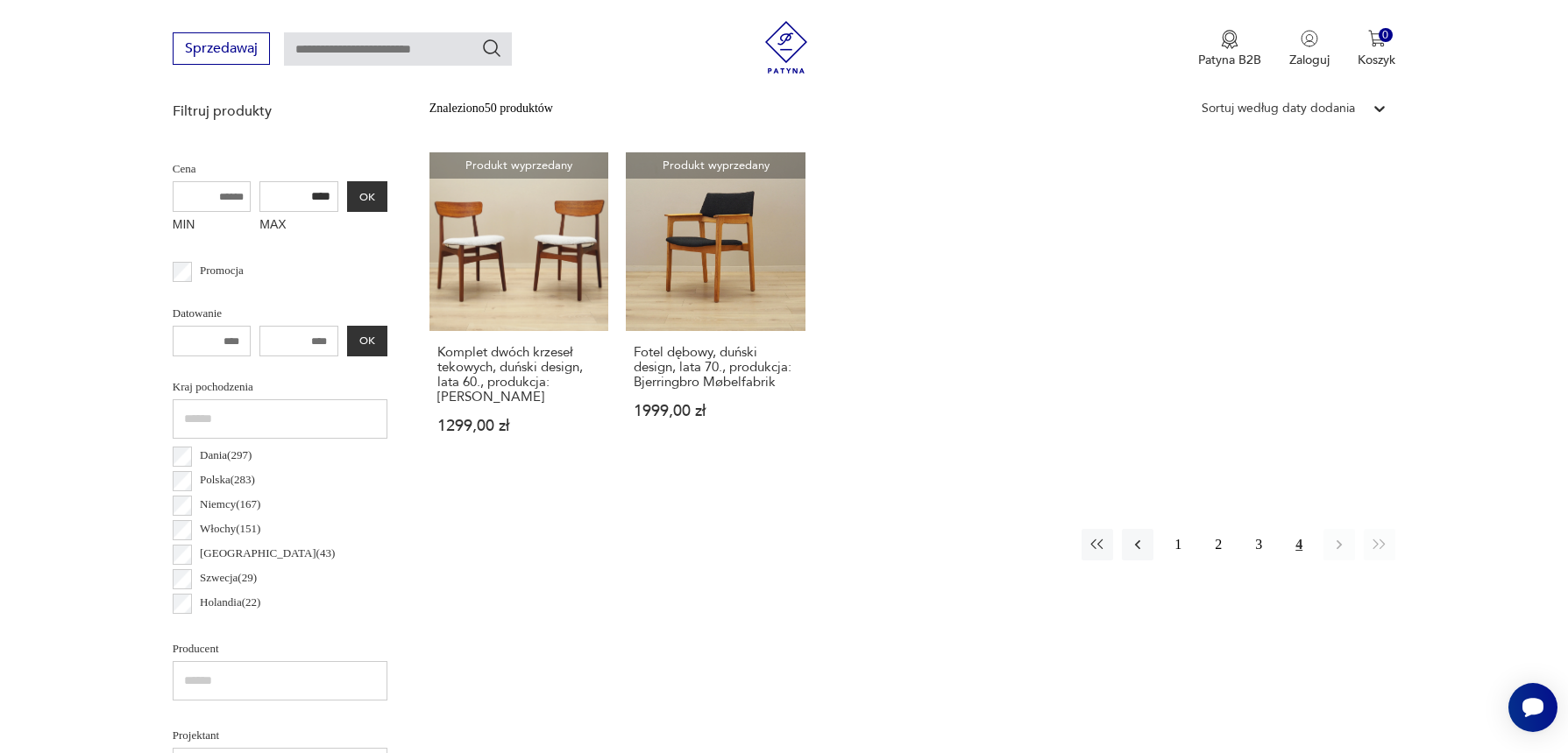
click at [1163, 35] on p "Stoliki" at bounding box center [1197, 15] width 69 height 39
